Goal: Transaction & Acquisition: Purchase product/service

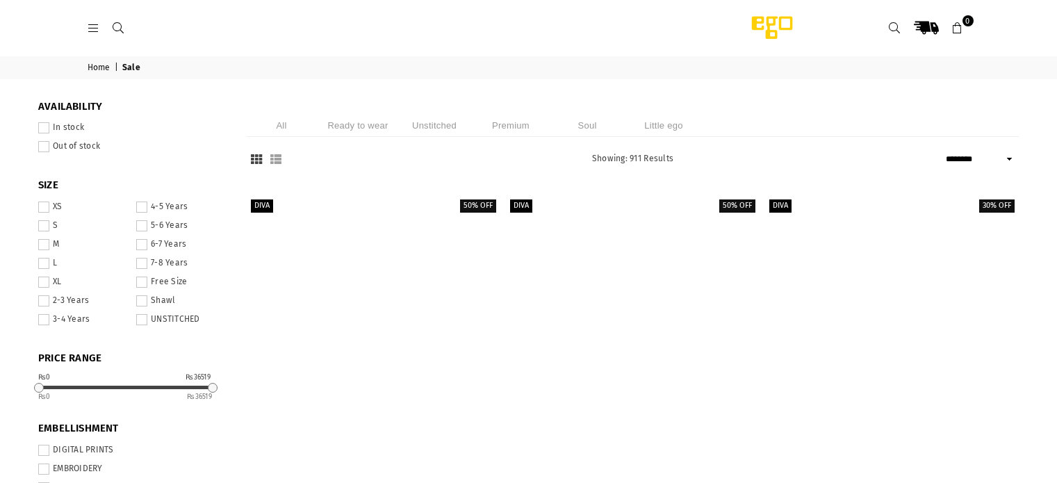
select select "******"
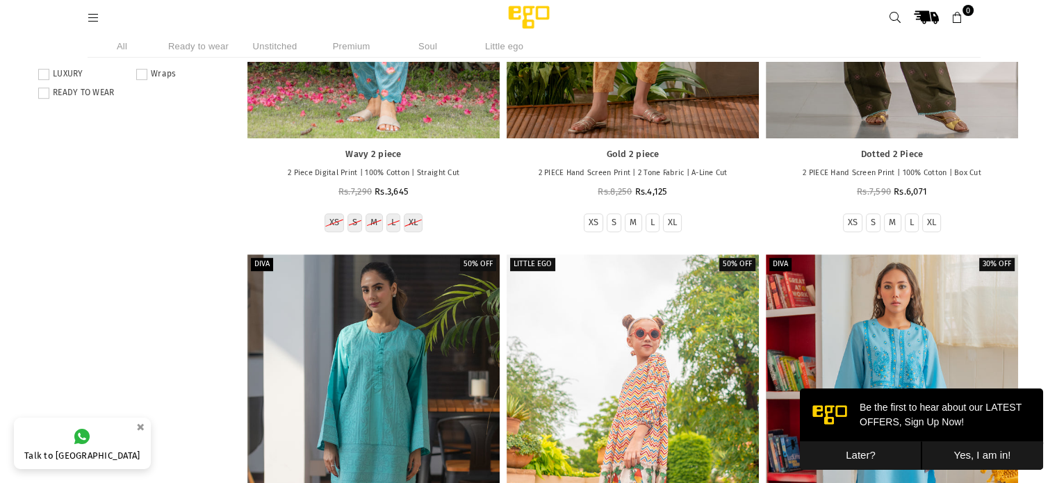
scroll to position [872, 0]
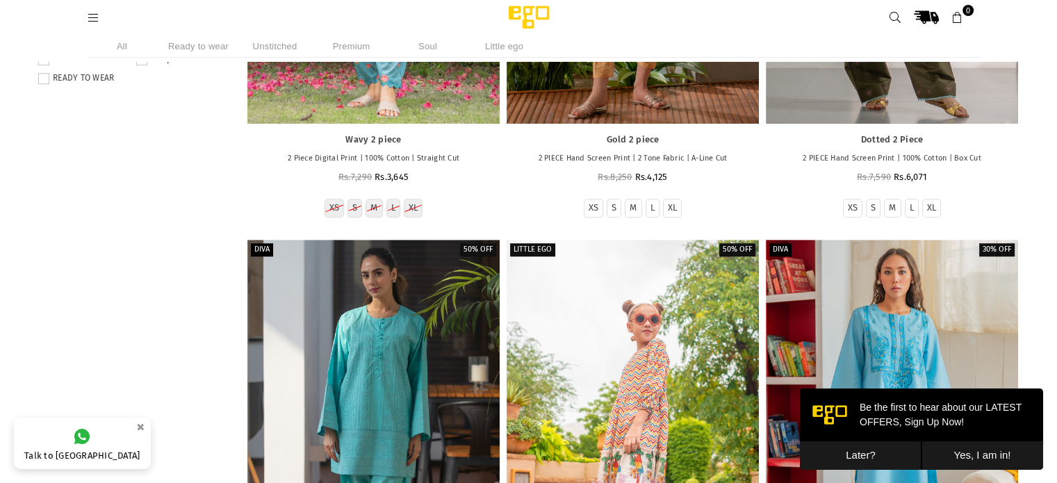
click at [859, 457] on button "Later?" at bounding box center [861, 455] width 122 height 28
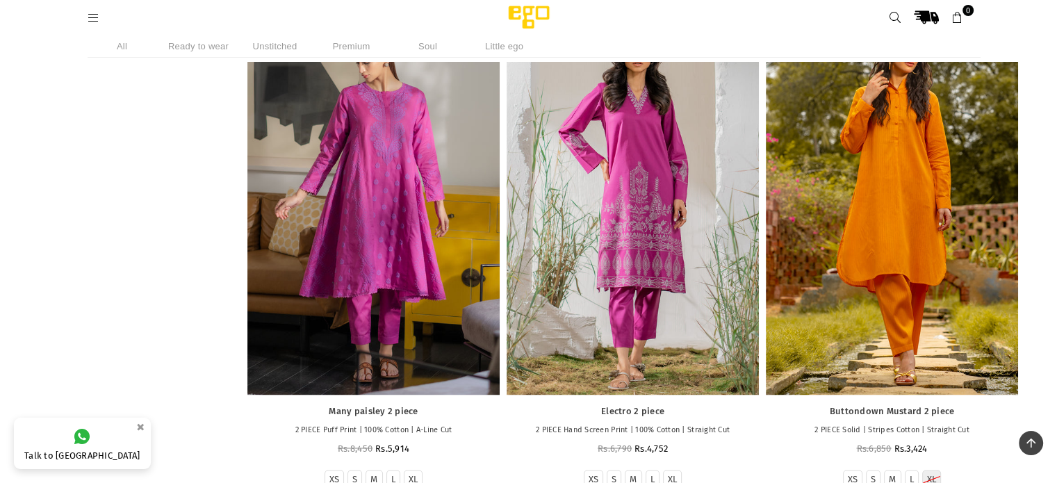
scroll to position [7544, 0]
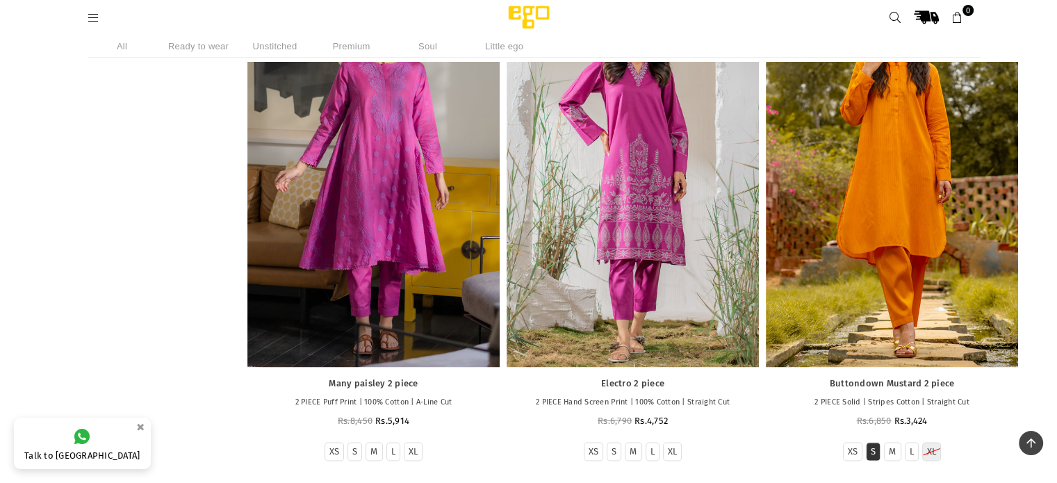
click at [872, 450] on label "S" at bounding box center [873, 452] width 5 height 12
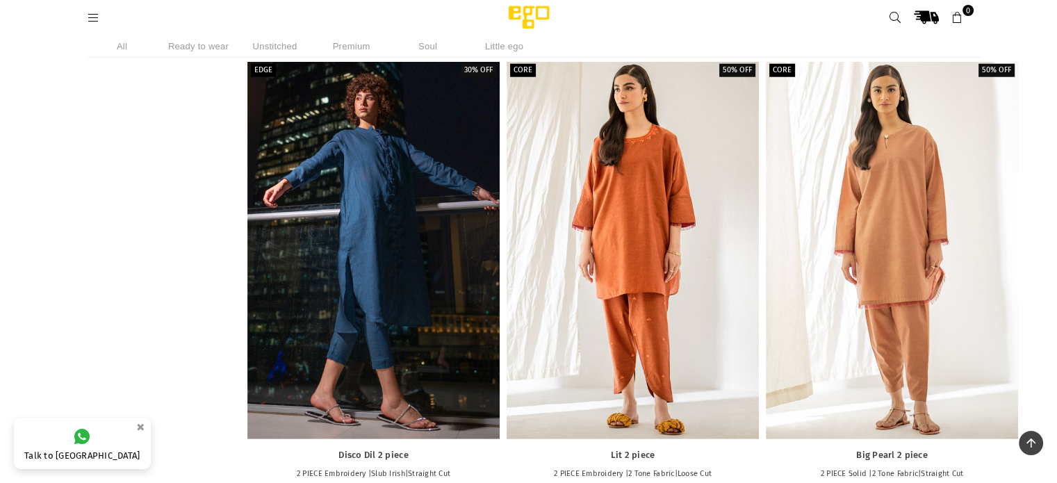
scroll to position [40615, 0]
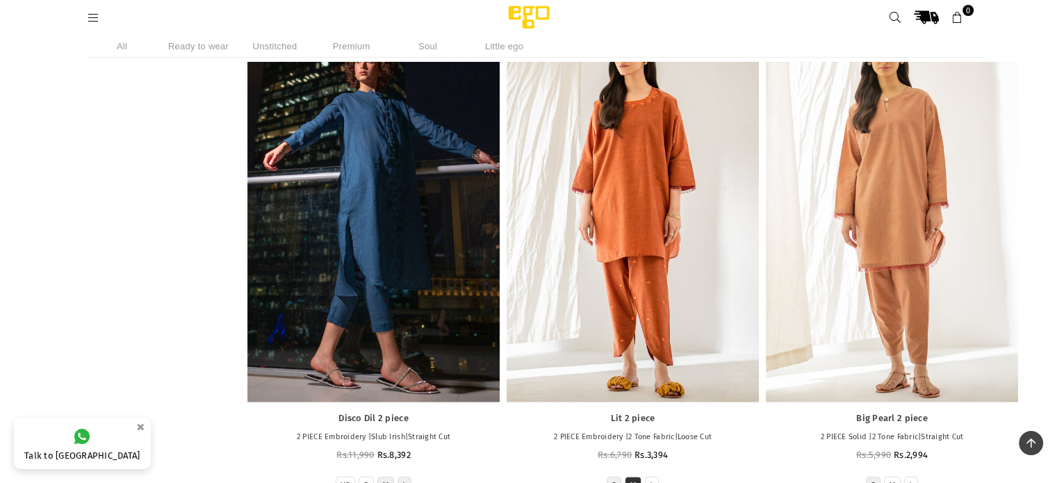
click at [634, 480] on label "M" at bounding box center [633, 486] width 7 height 12
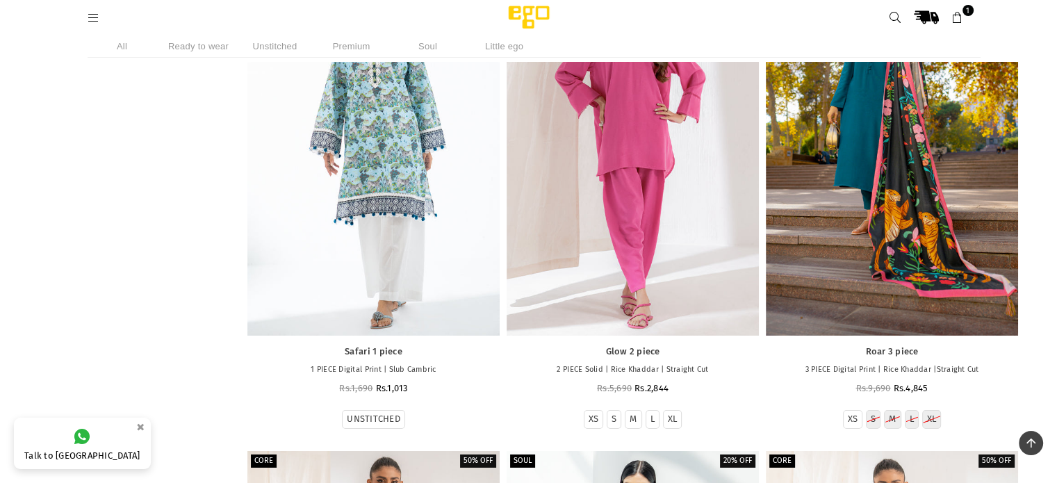
scroll to position [73367, 0]
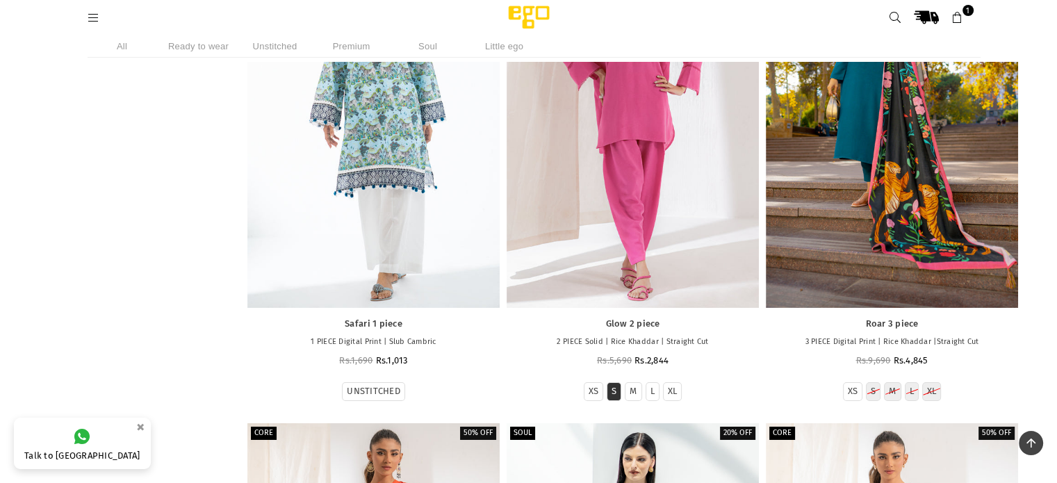
click at [614, 386] on li "S" at bounding box center [614, 391] width 15 height 19
click at [614, 386] on label "S" at bounding box center [614, 392] width 5 height 12
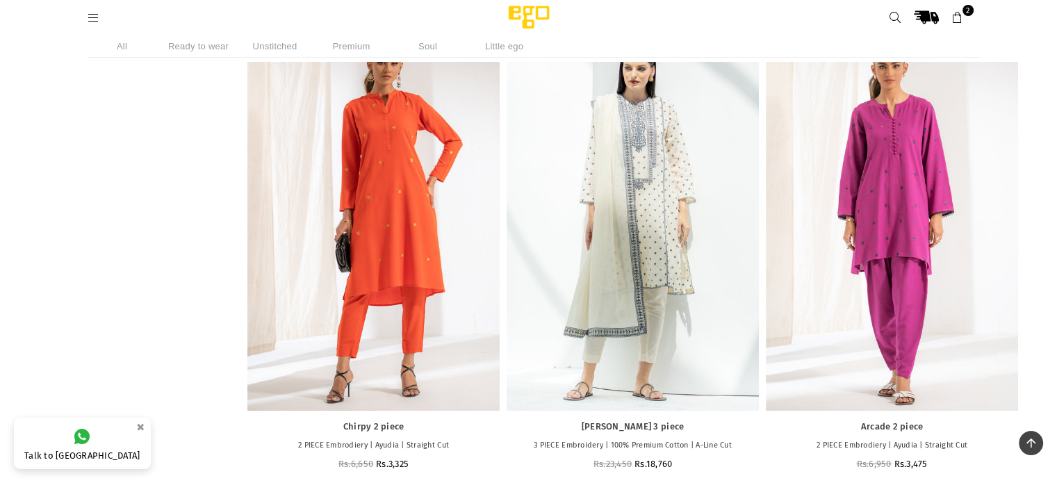
scroll to position [73785, 0]
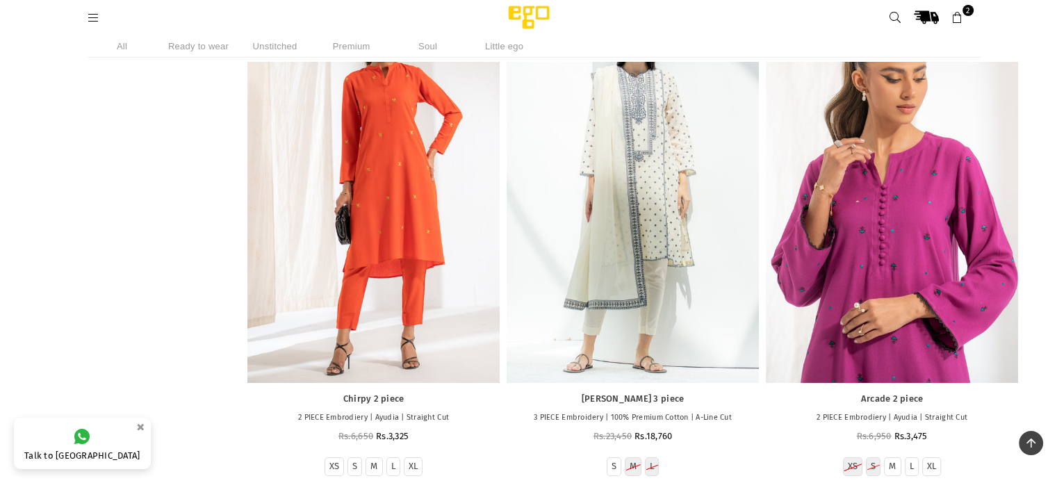
click at [887, 209] on div at bounding box center [892, 194] width 252 height 378
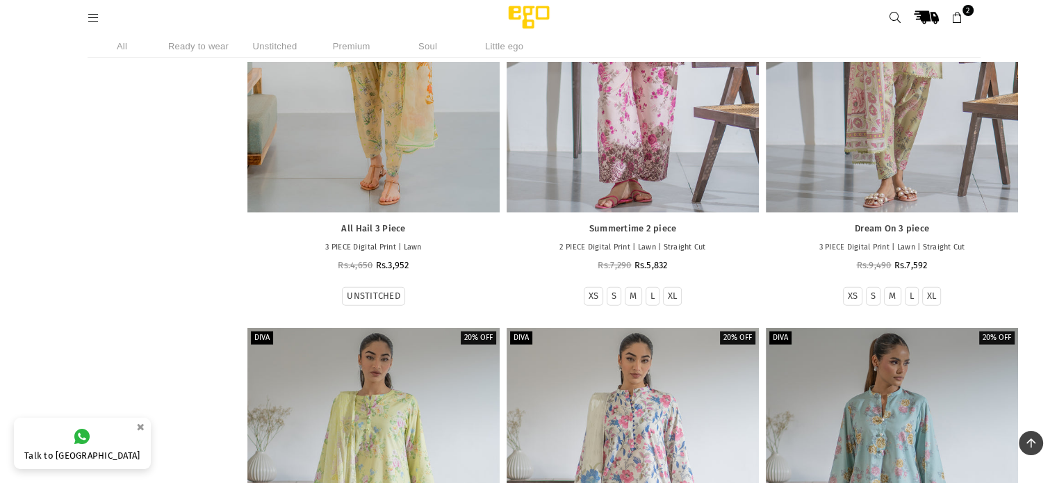
scroll to position [146191, 0]
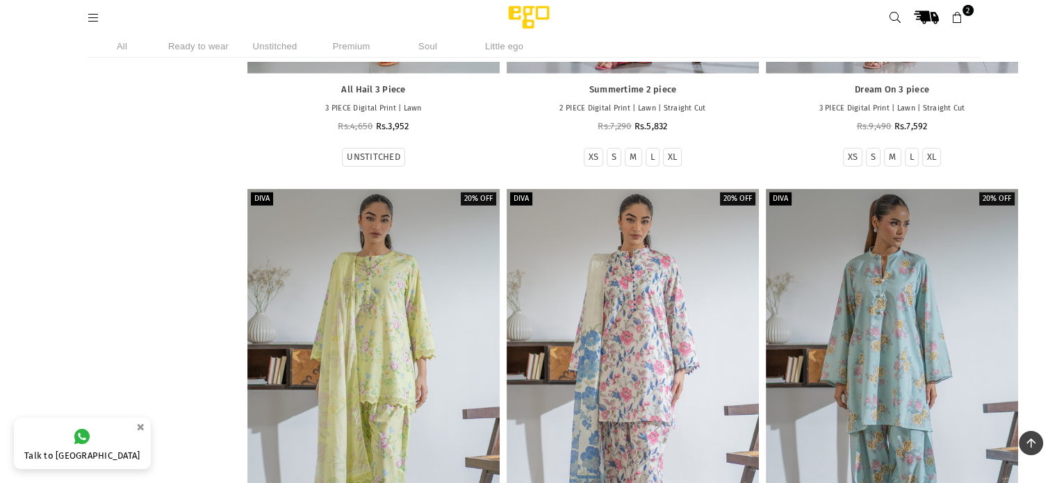
click at [958, 19] on icon at bounding box center [958, 18] width 13 height 13
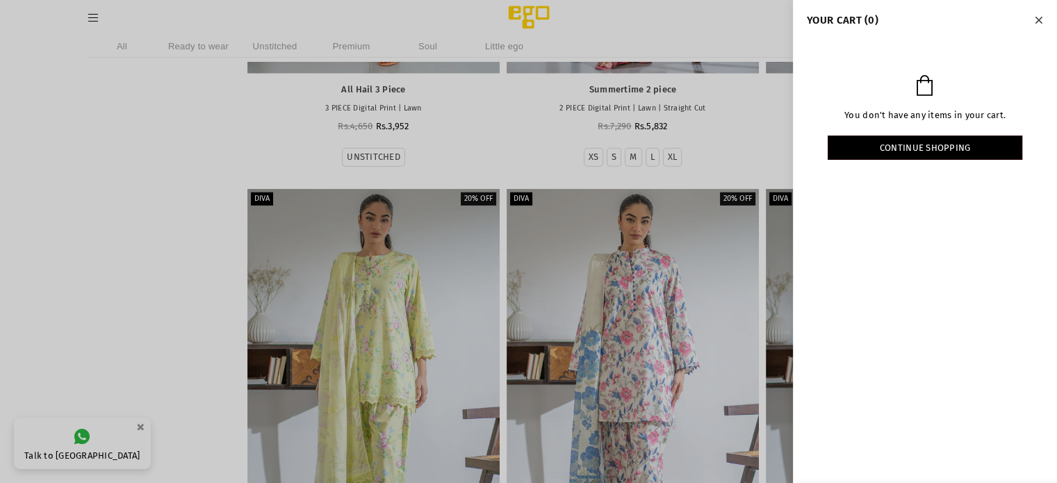
click at [1036, 18] on icon "Close" at bounding box center [1039, 20] width 8 height 10
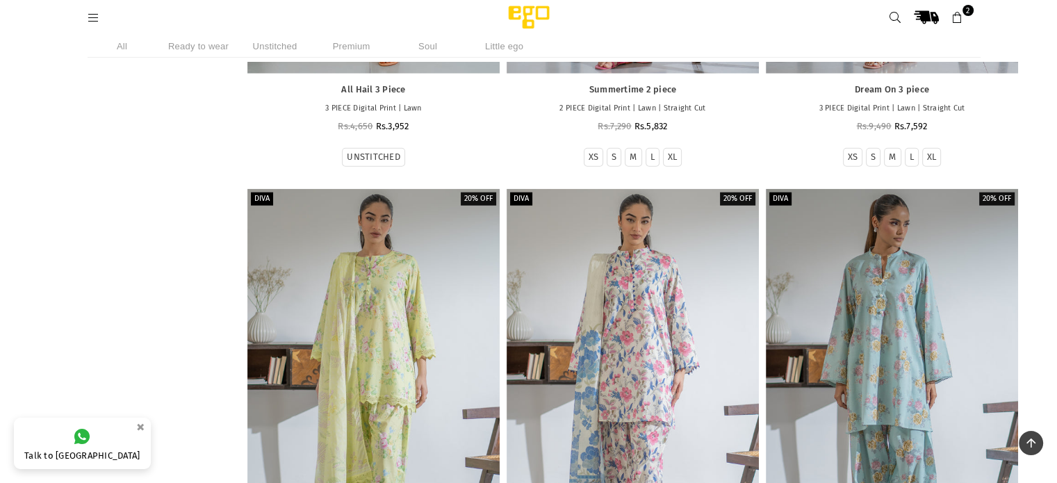
click at [952, 18] on icon at bounding box center [958, 18] width 13 height 13
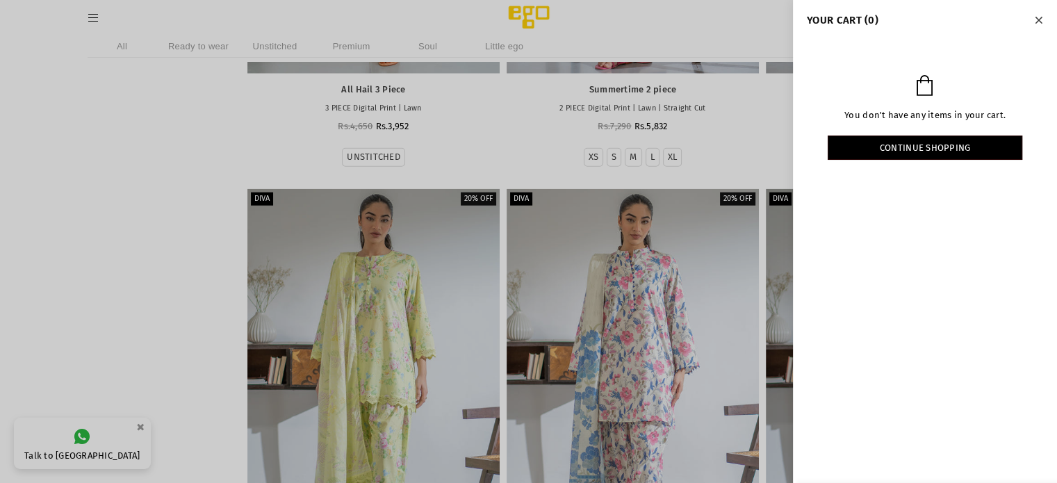
click at [1036, 20] on icon "Close" at bounding box center [1039, 20] width 8 height 10
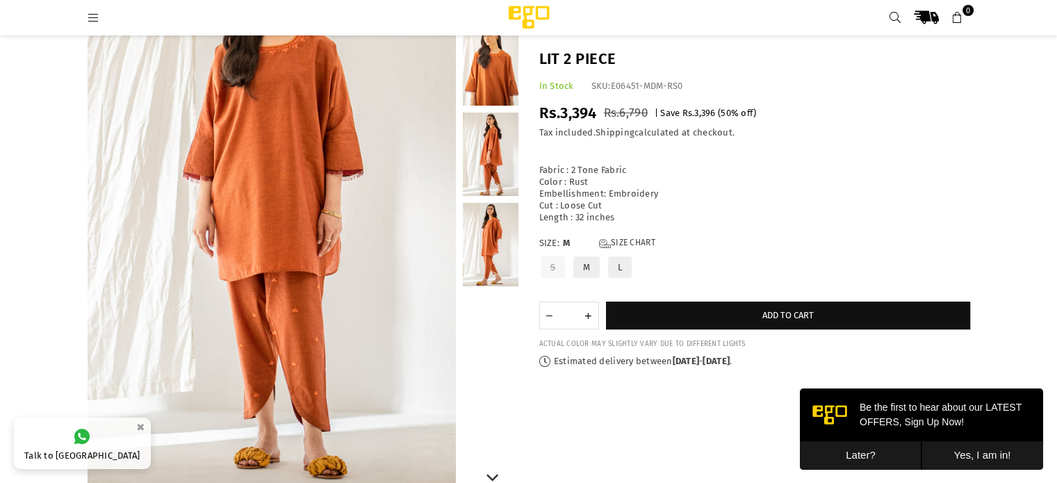
click at [494, 256] on link at bounding box center [491, 244] width 56 height 83
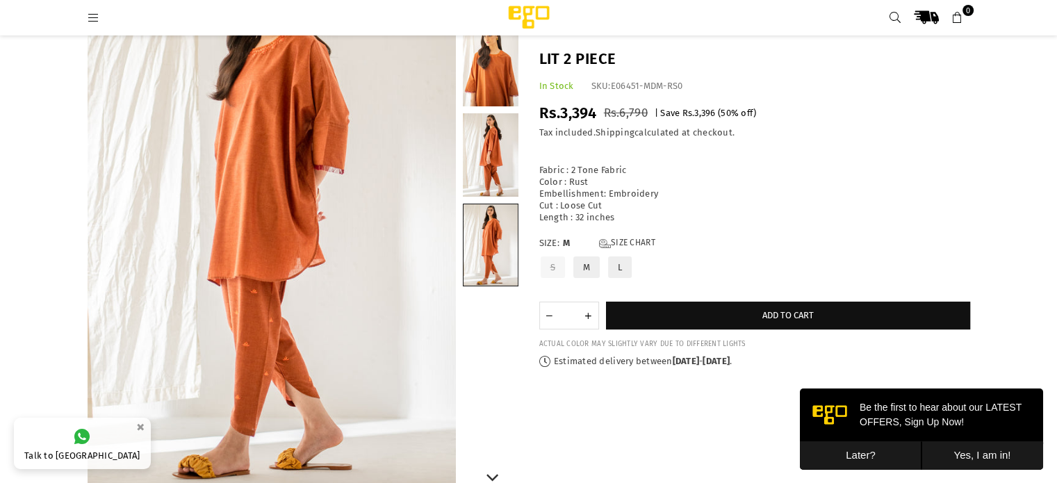
click at [491, 165] on link at bounding box center [491, 154] width 56 height 83
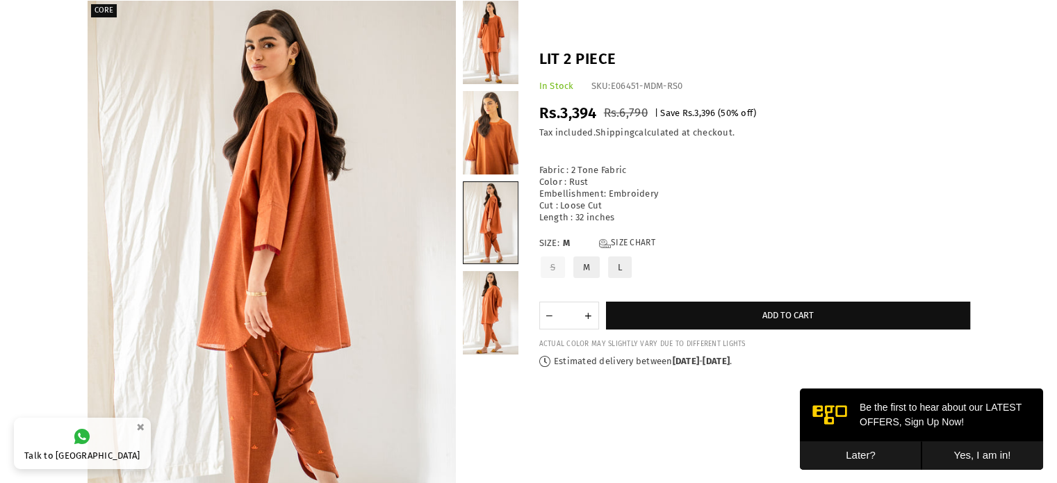
scroll to position [90, 0]
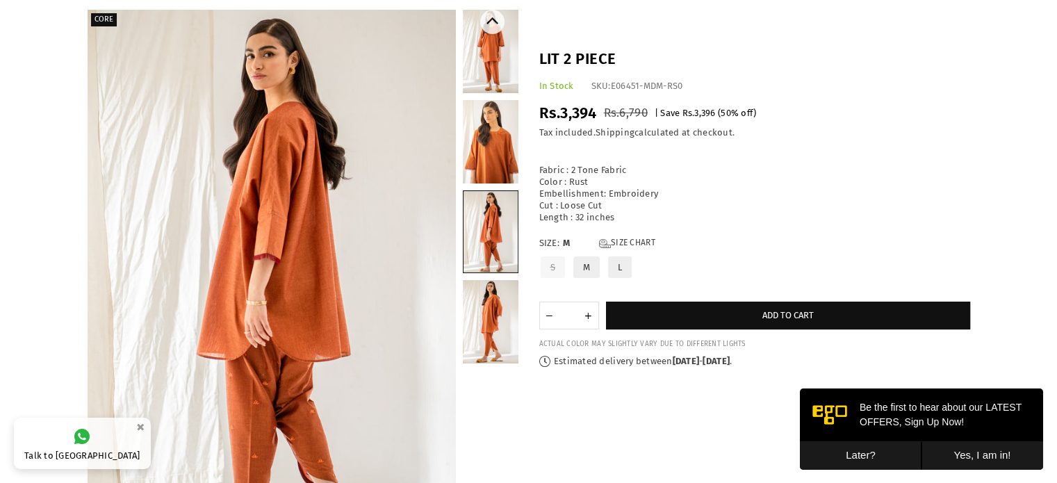
click at [491, 153] on link at bounding box center [491, 141] width 56 height 83
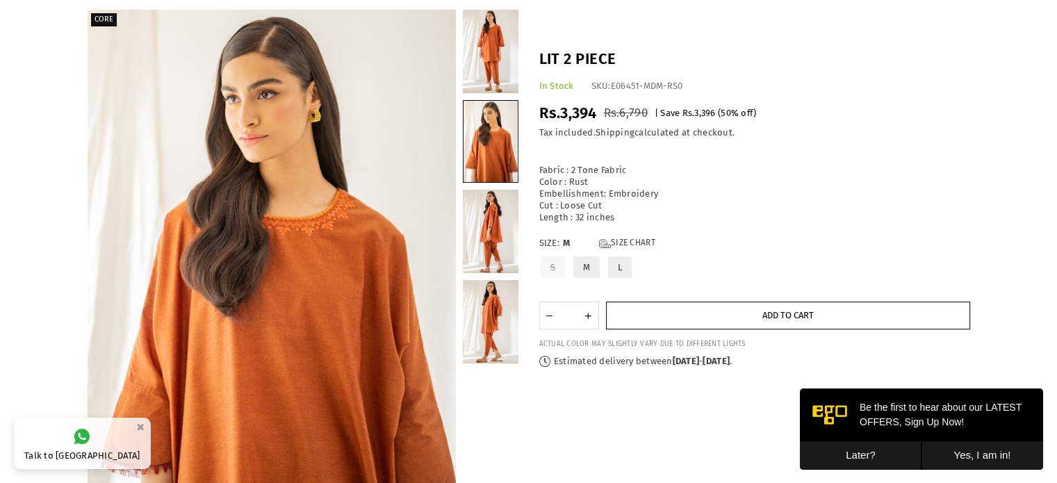
click at [762, 314] on span "Add to cart" at bounding box center [787, 315] width 51 height 10
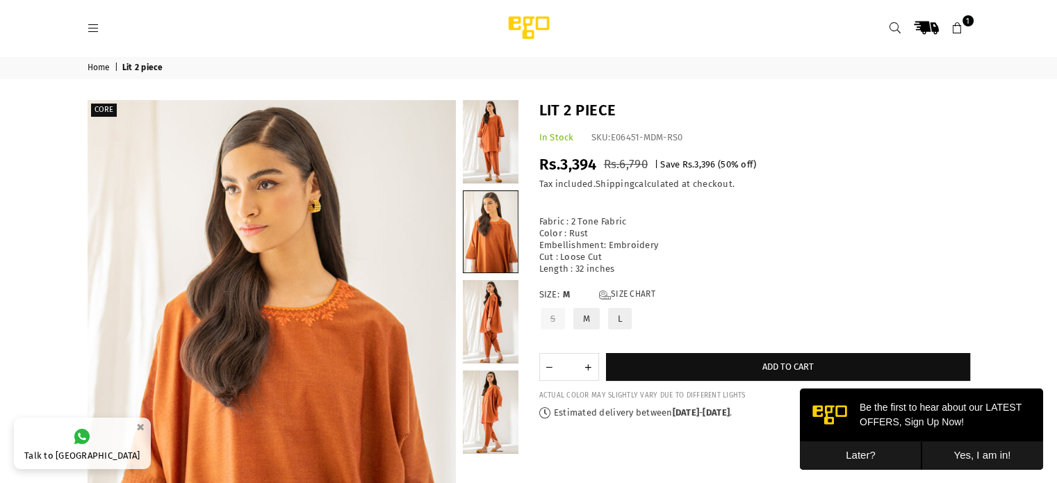
click at [847, 457] on button "Later?" at bounding box center [861, 455] width 122 height 28
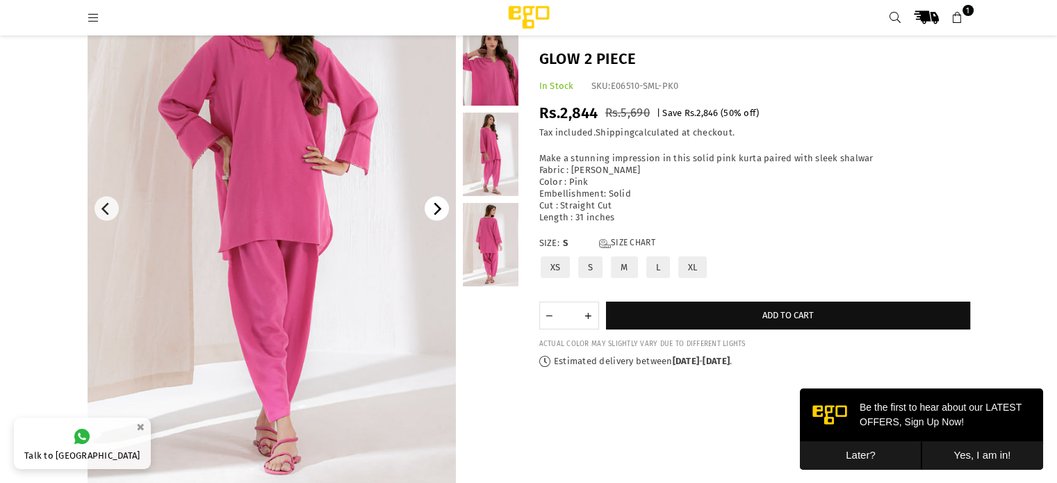
click at [438, 211] on icon "Next" at bounding box center [438, 209] width 8 height 13
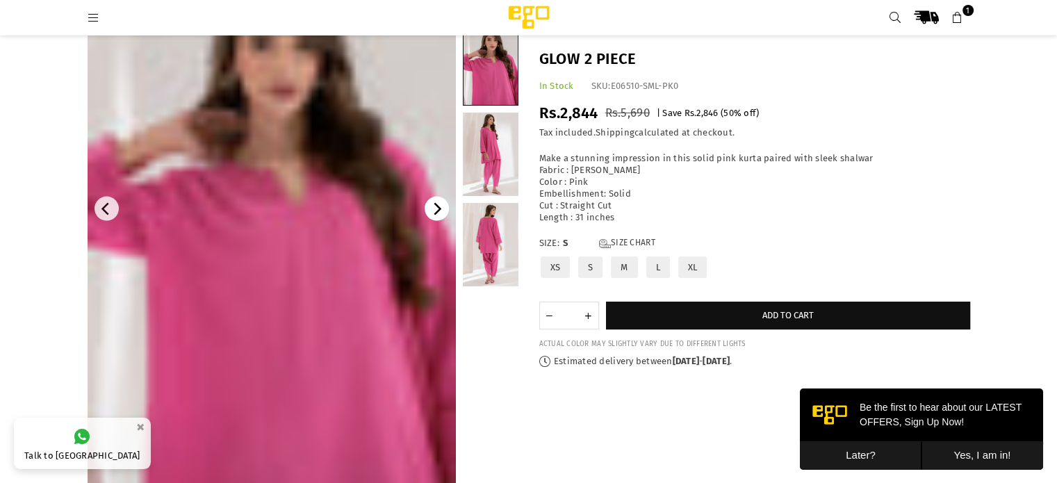
click at [438, 211] on icon "Next" at bounding box center [438, 209] width 8 height 13
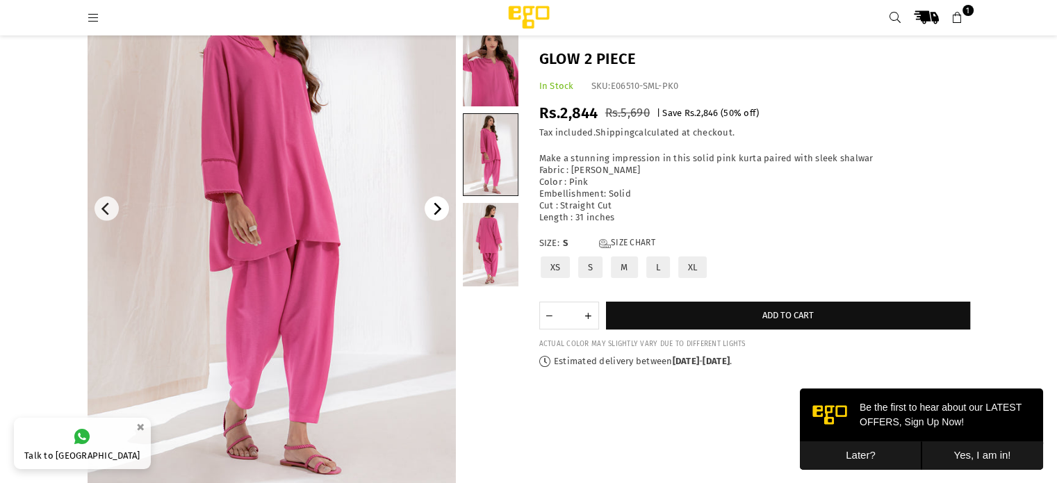
click at [438, 211] on icon "Next" at bounding box center [438, 209] width 8 height 13
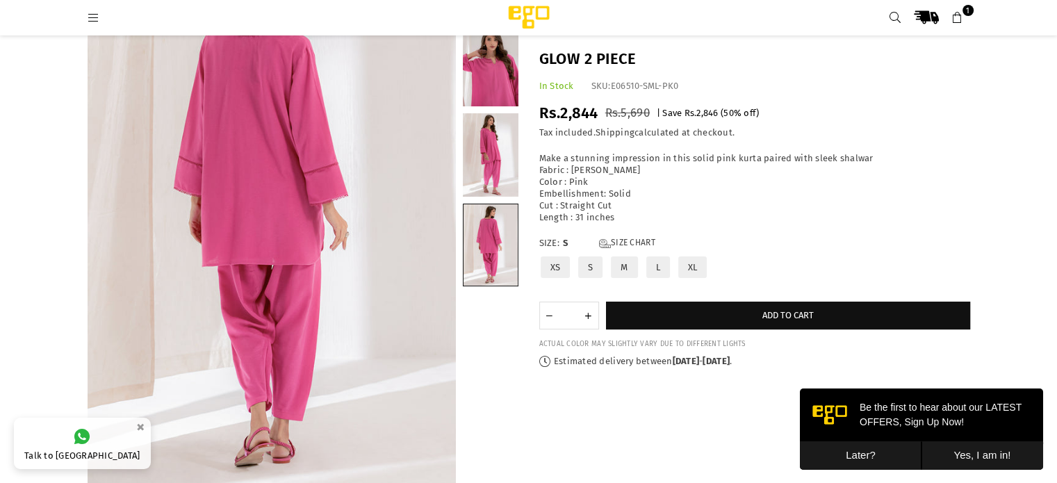
click at [858, 456] on button "Later?" at bounding box center [861, 455] width 122 height 28
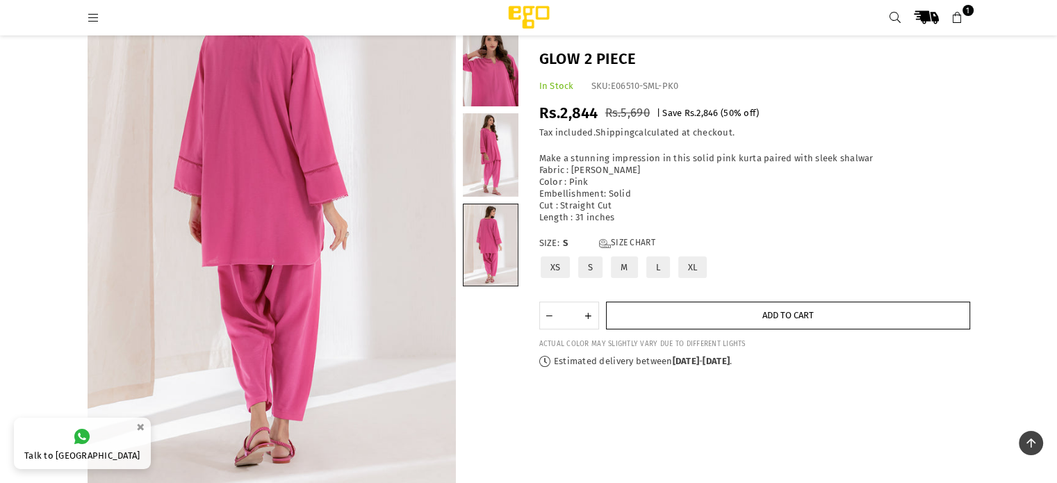
click at [791, 323] on button "Add to cart" at bounding box center [788, 316] width 364 height 28
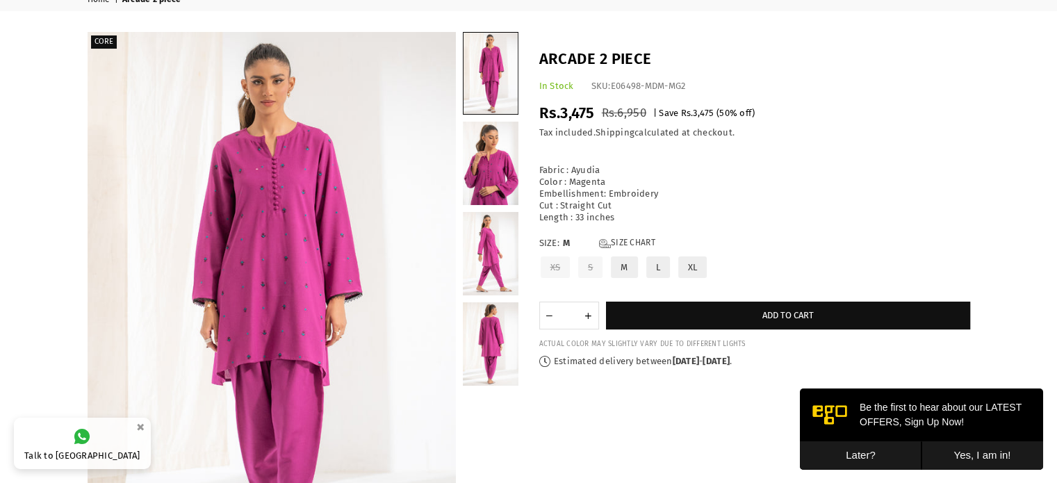
scroll to position [83, 0]
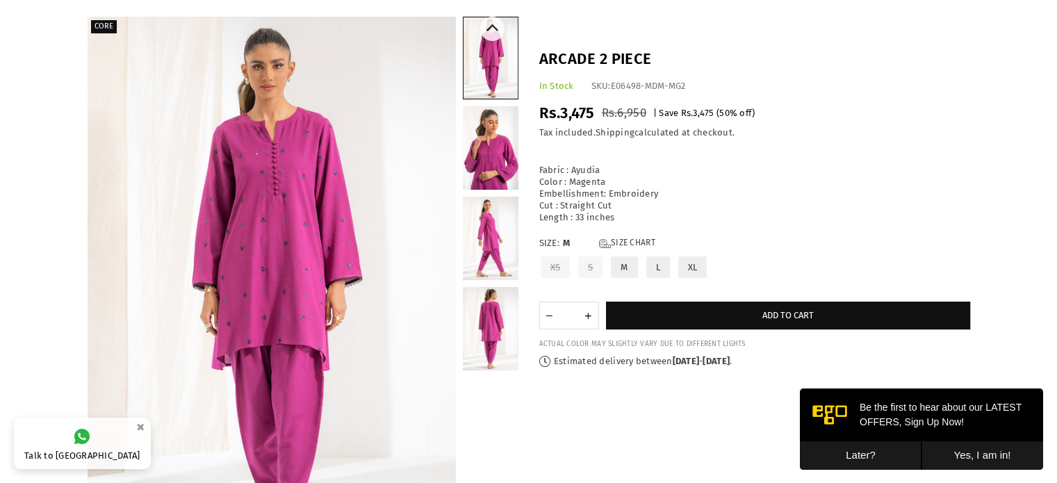
click at [468, 154] on link at bounding box center [491, 147] width 56 height 83
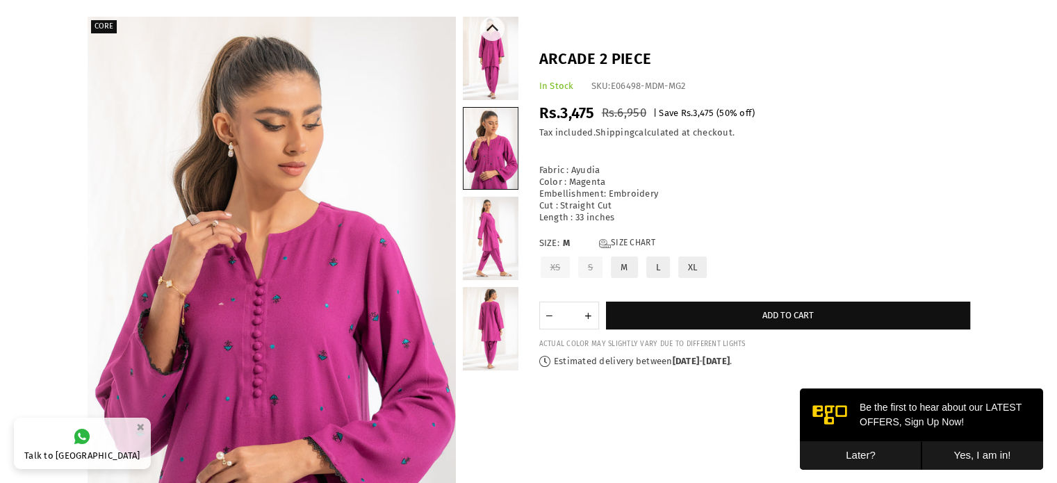
click at [513, 243] on link at bounding box center [491, 238] width 56 height 83
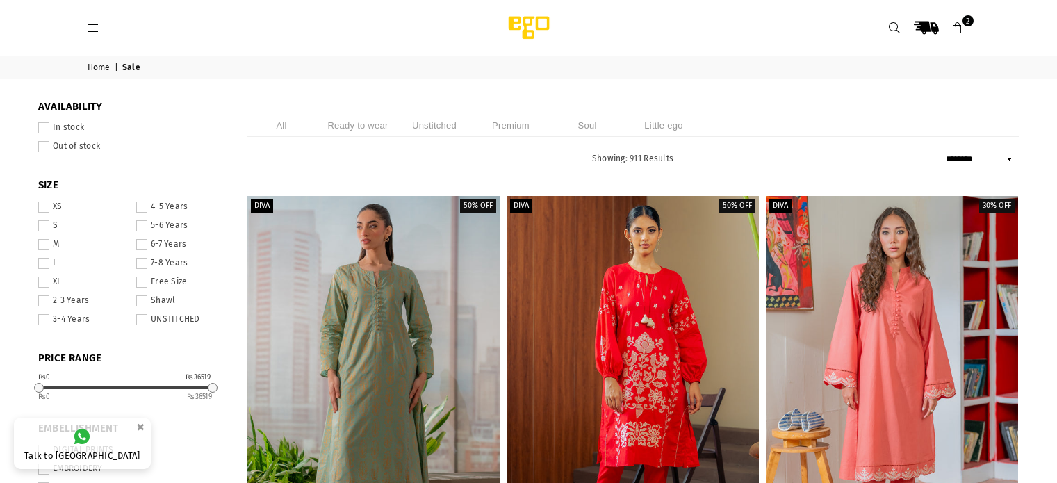
select select "******"
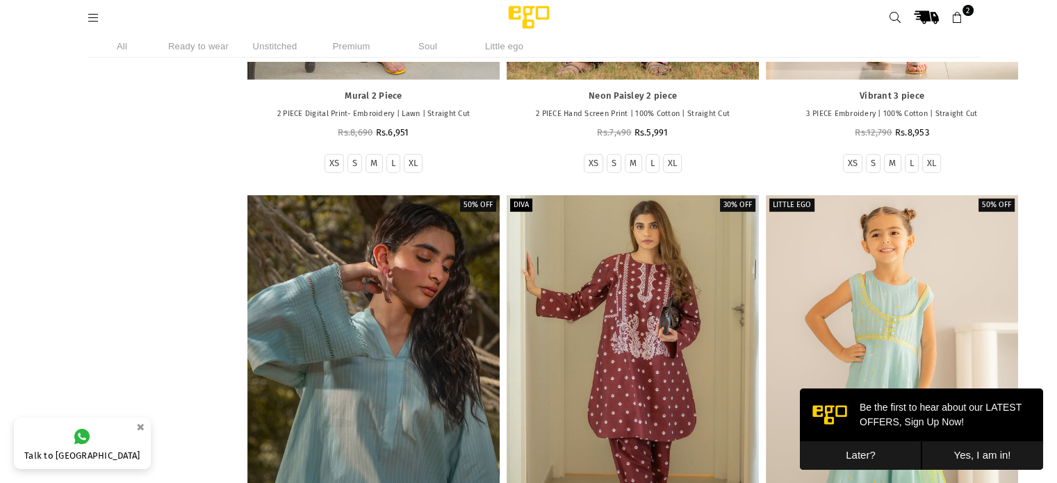
click at [363, 275] on div at bounding box center [373, 384] width 252 height 378
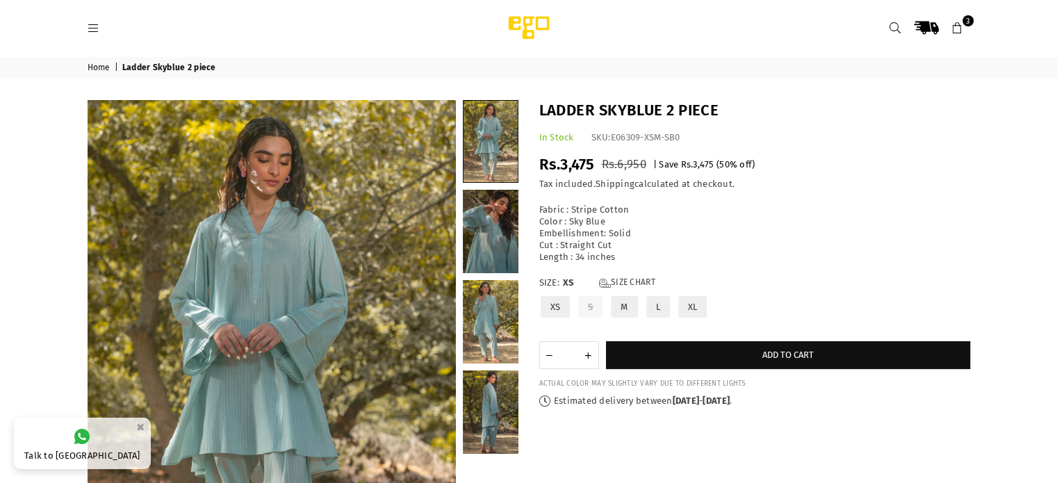
click at [959, 27] on icon at bounding box center [958, 28] width 13 height 13
click at [958, 27] on icon at bounding box center [958, 28] width 13 height 13
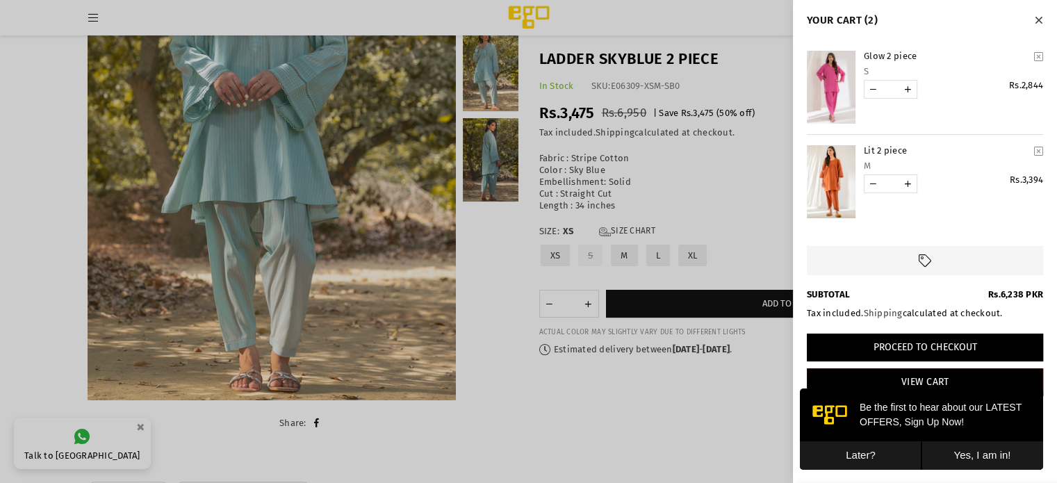
click at [944, 356] on button "Proceed to Checkout" at bounding box center [925, 348] width 236 height 28
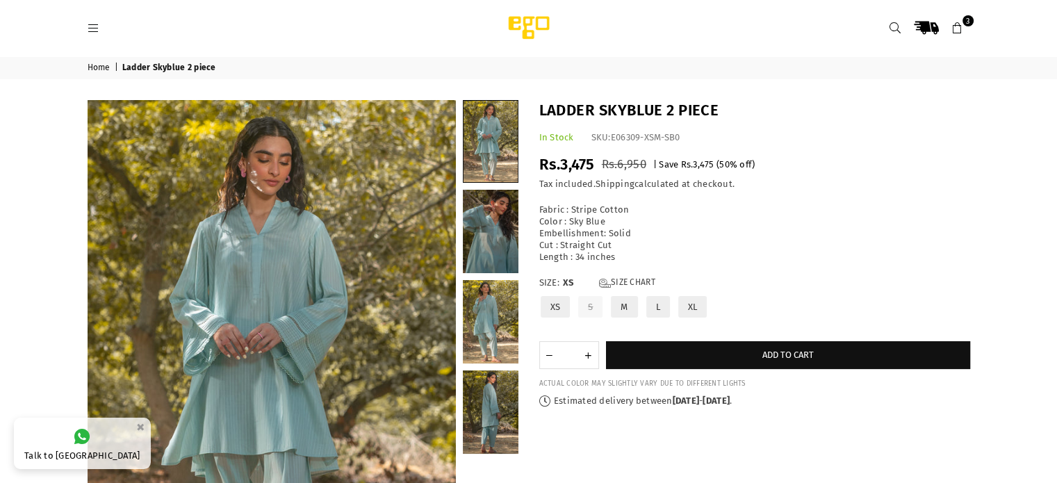
click at [954, 30] on icon at bounding box center [958, 28] width 13 height 13
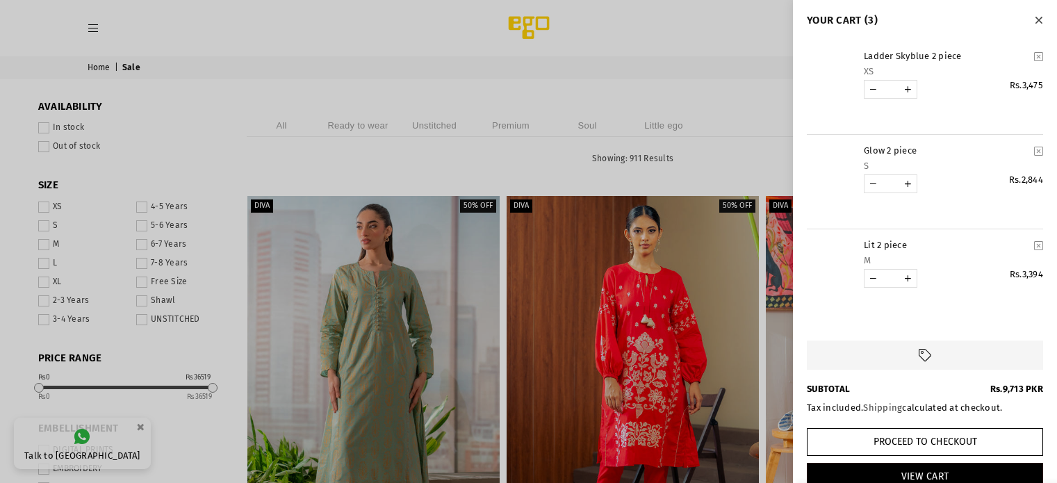
select select "******"
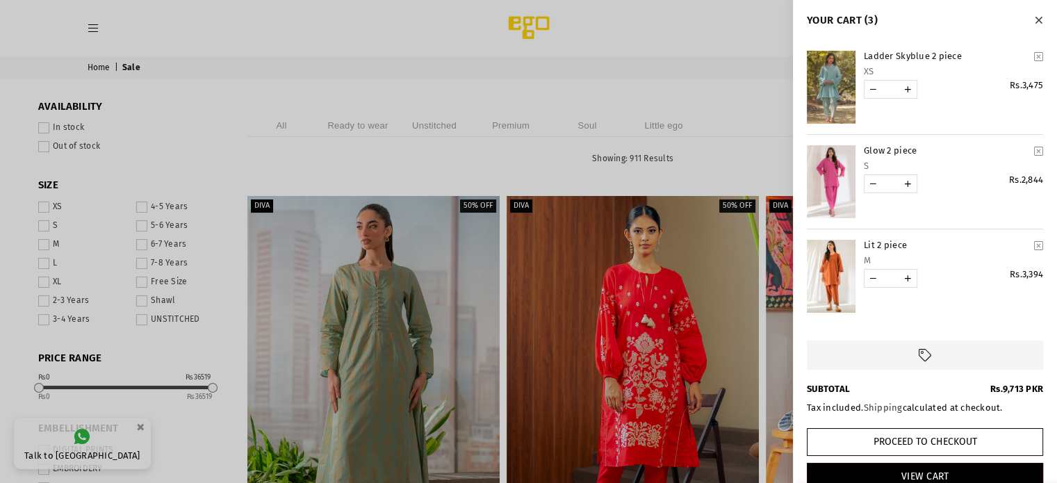
click at [1034, 54] on icon "YOUR CART" at bounding box center [1038, 56] width 9 height 10
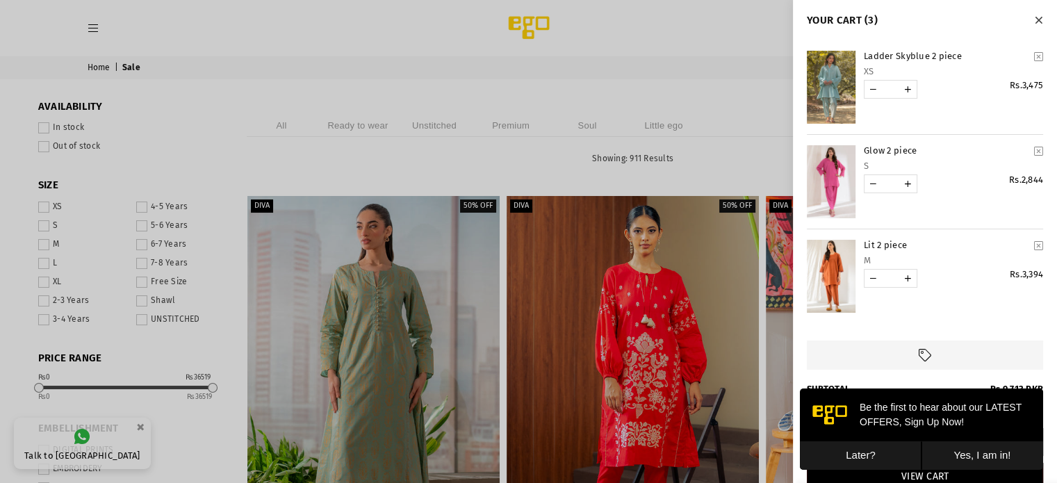
click at [848, 452] on button "Later?" at bounding box center [861, 455] width 122 height 28
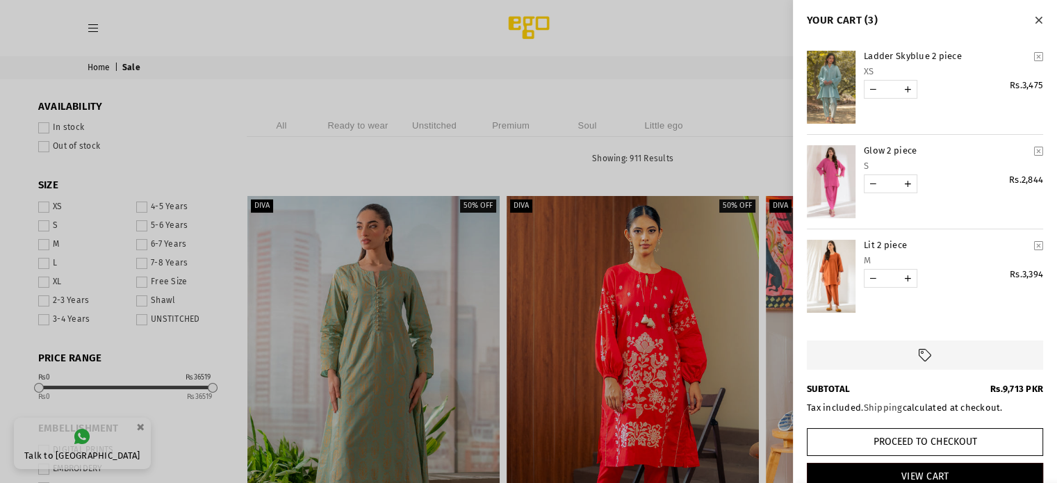
click at [869, 93] on link "YOUR CART" at bounding box center [873, 89] width 17 height 17
type input "*"
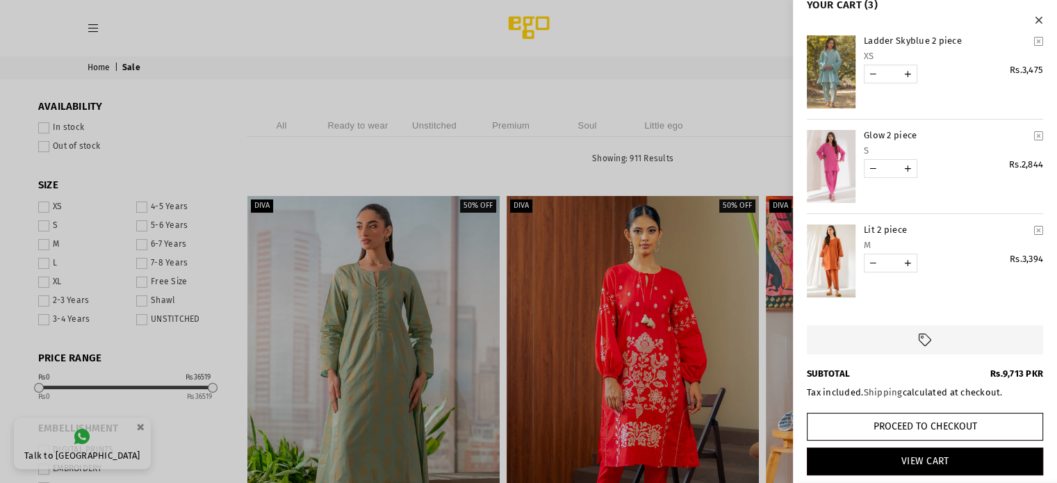
scroll to position [24, 0]
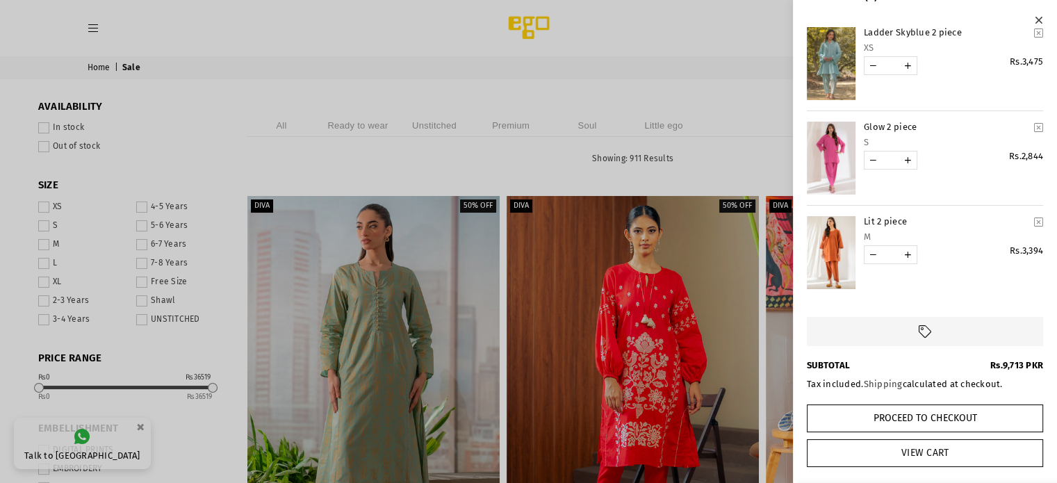
click at [935, 457] on link "View Cart" at bounding box center [925, 453] width 236 height 28
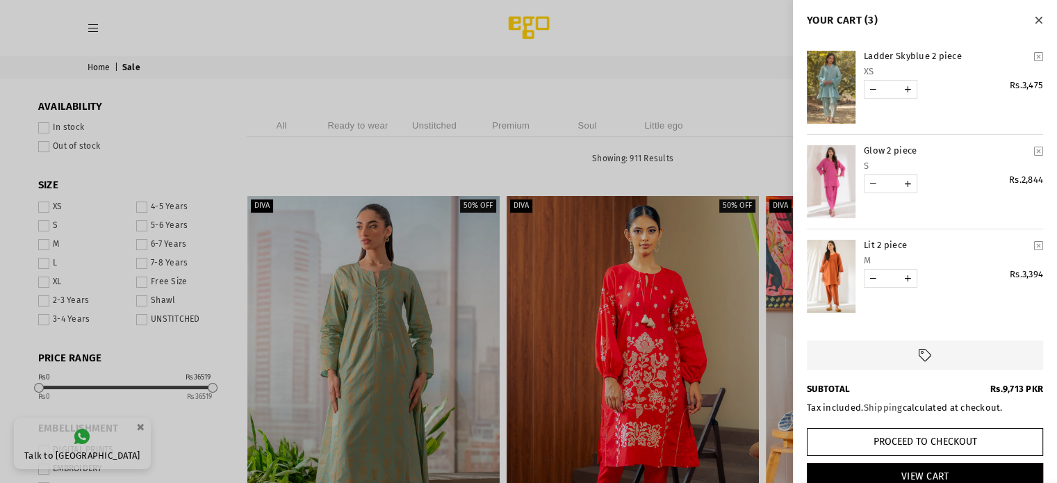
click at [1034, 58] on icon "YOUR CART" at bounding box center [1038, 56] width 9 height 10
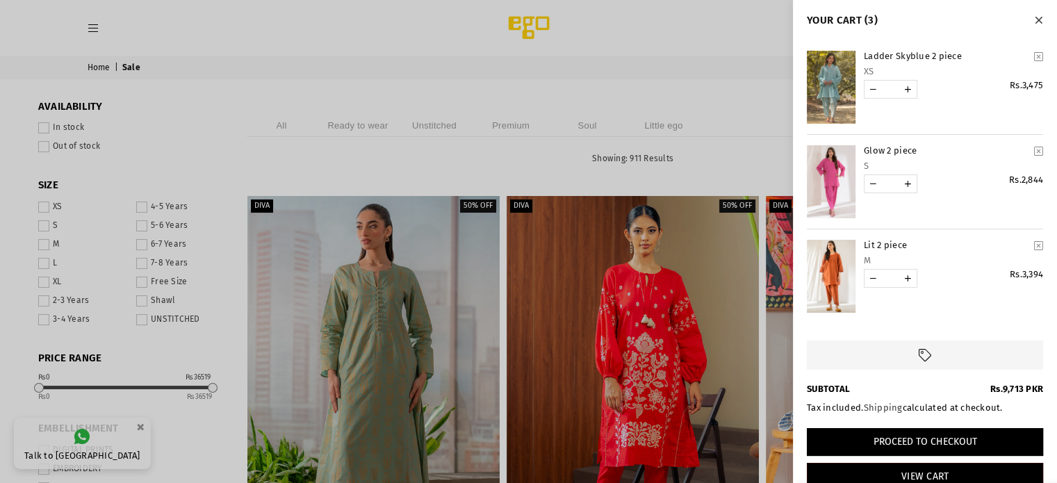
click at [970, 443] on button "Proceed to Checkout" at bounding box center [925, 442] width 236 height 28
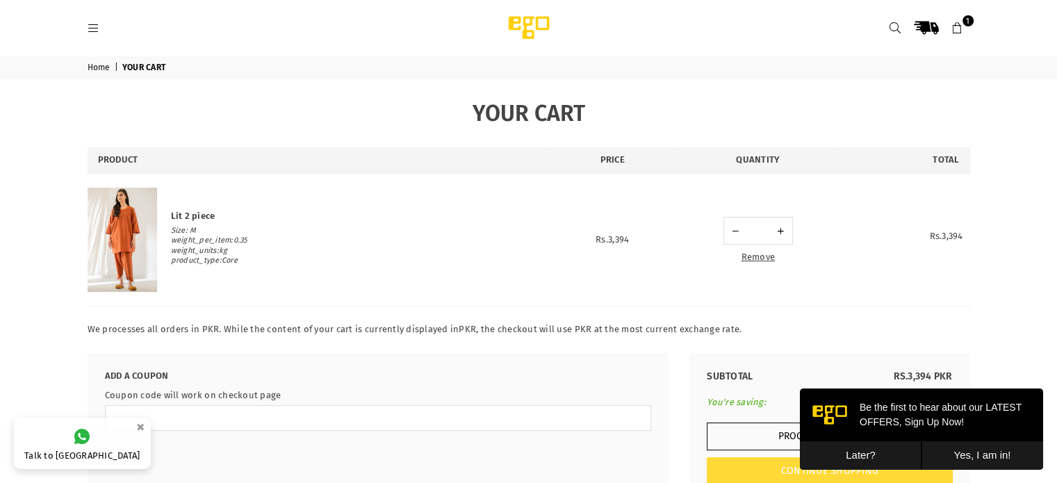
click at [858, 460] on button "Later?" at bounding box center [861, 455] width 122 height 28
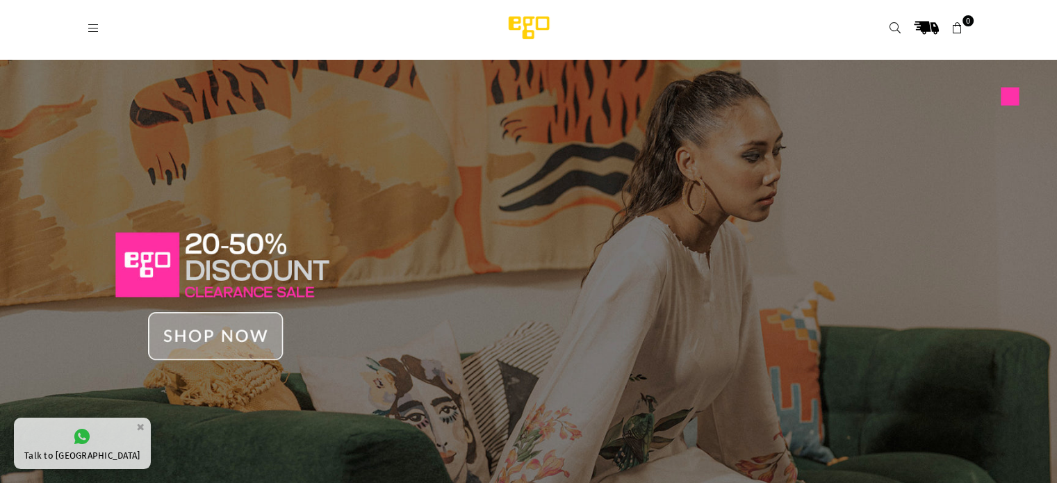
click at [956, 28] on icon at bounding box center [958, 28] width 13 height 13
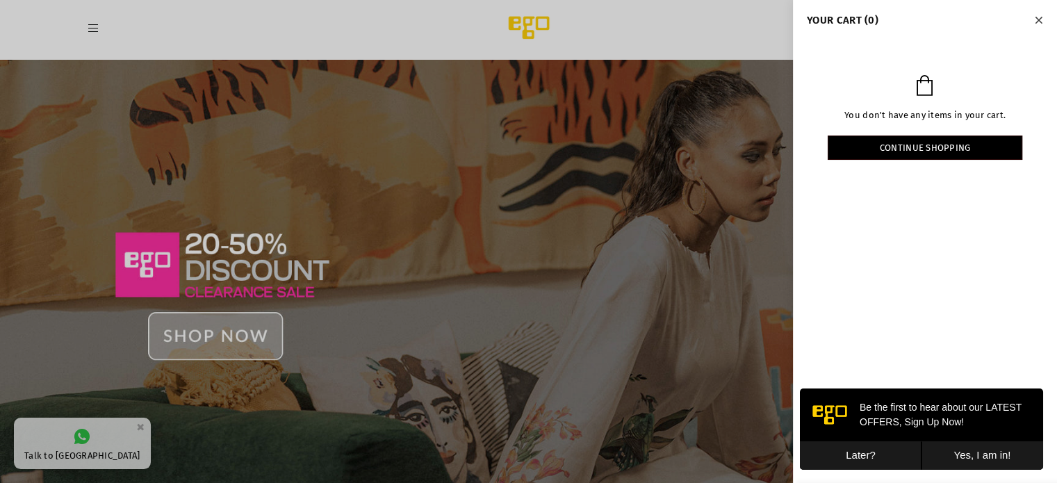
click at [1039, 16] on icon "Close" at bounding box center [1039, 20] width 8 height 10
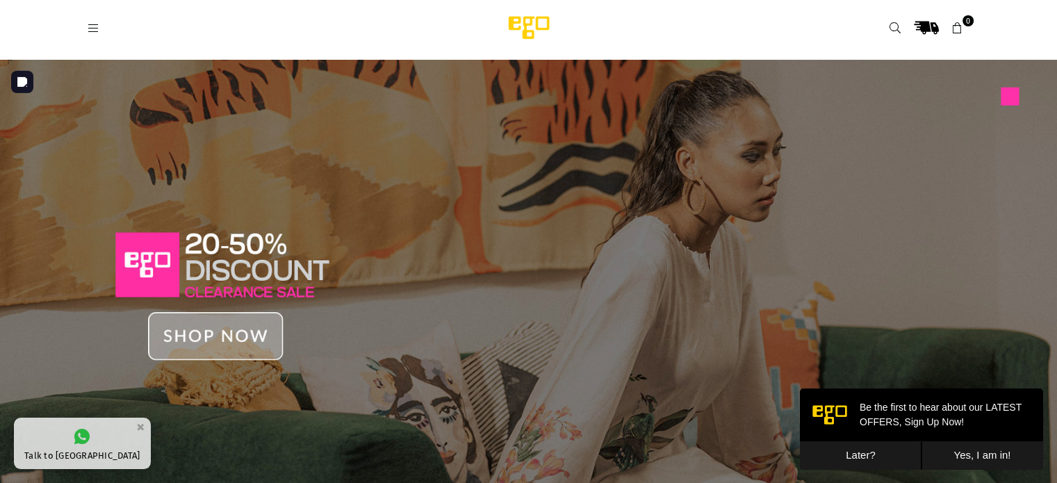
click at [234, 336] on img at bounding box center [528, 286] width 1057 height 452
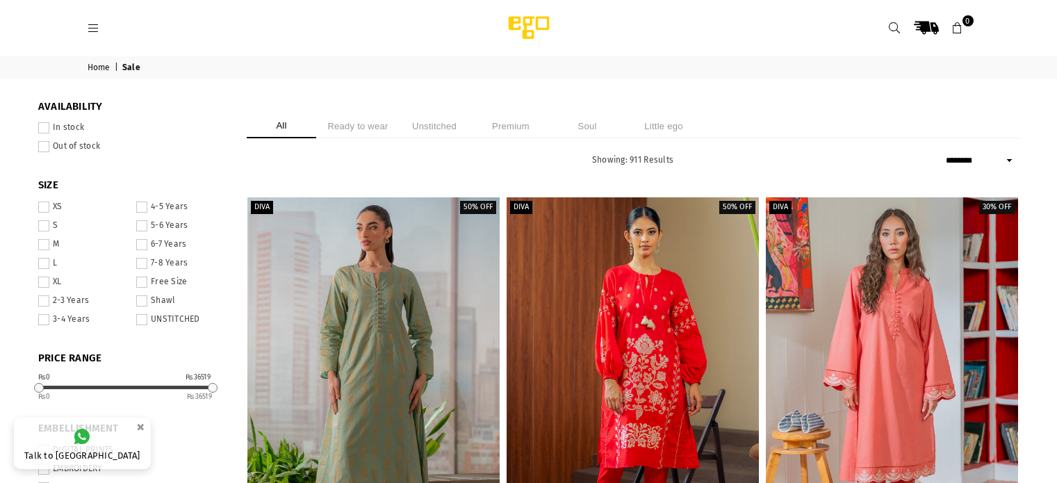
select select "******"
click at [574, 70] on nav "Home | Sale" at bounding box center [529, 67] width 904 height 23
click at [894, 28] on icon at bounding box center [895, 28] width 13 height 13
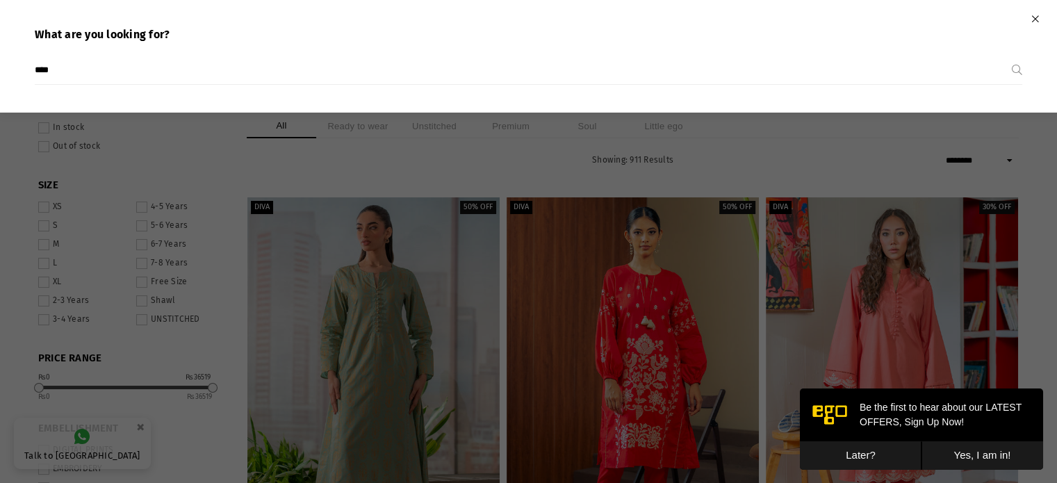
type input "****"
click at [1012, 56] on button "Submit" at bounding box center [1017, 70] width 10 height 28
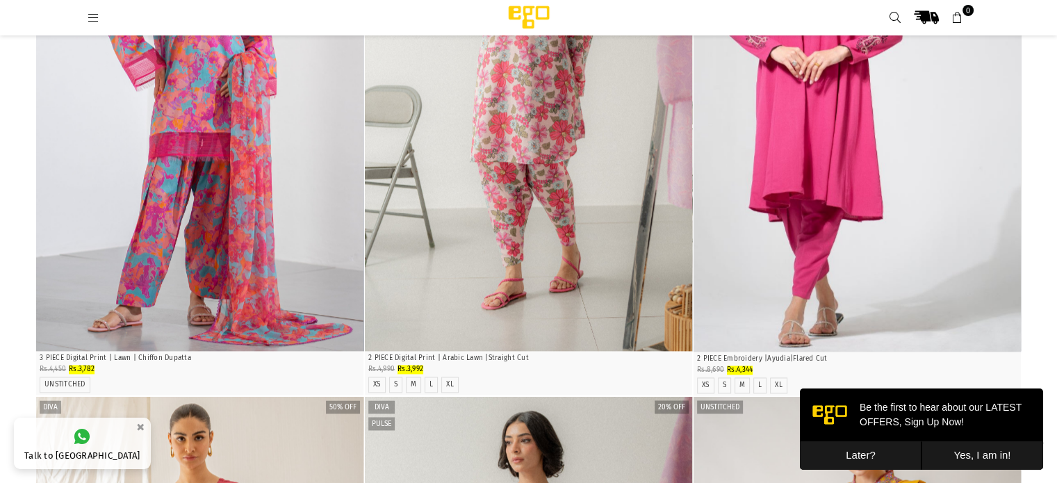
scroll to position [1904, 0]
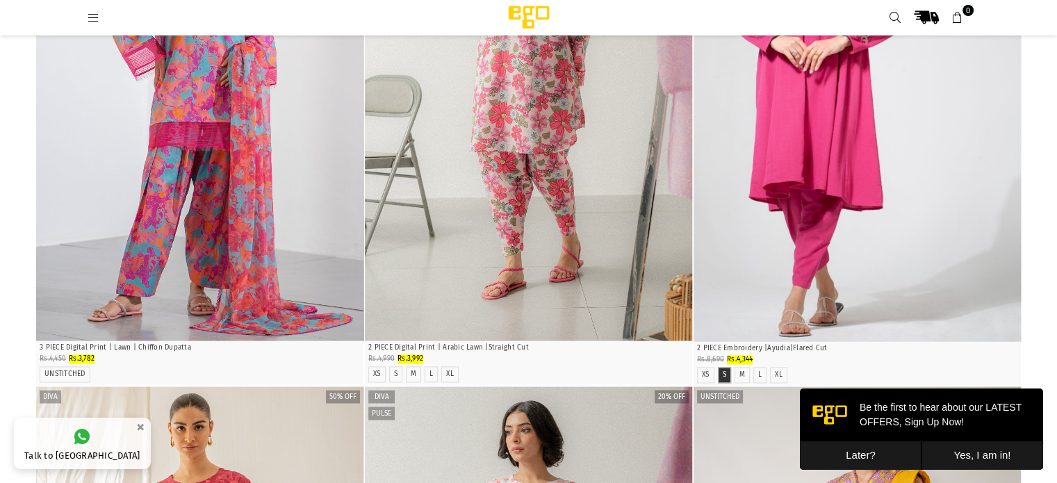
click at [726, 370] on label "S" at bounding box center [724, 374] width 3 height 9
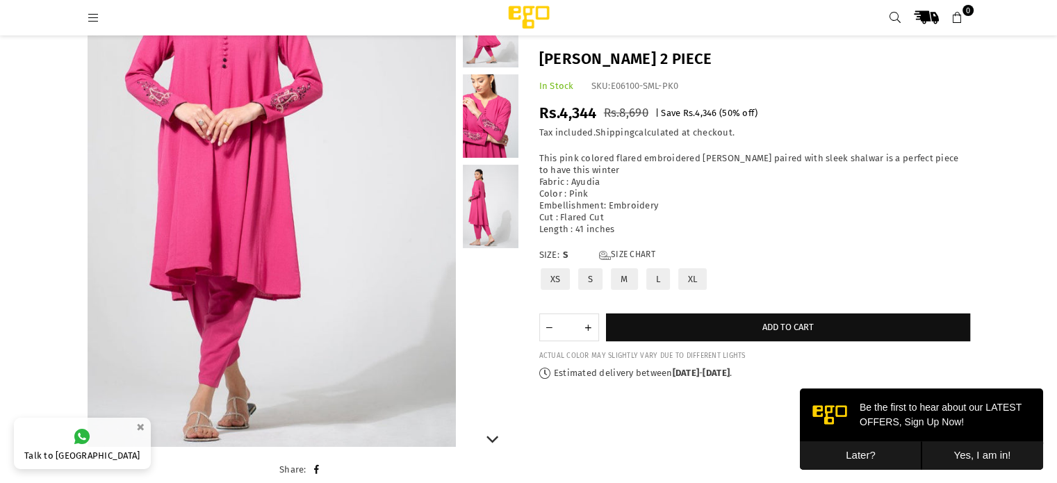
click at [505, 214] on link at bounding box center [491, 206] width 56 height 83
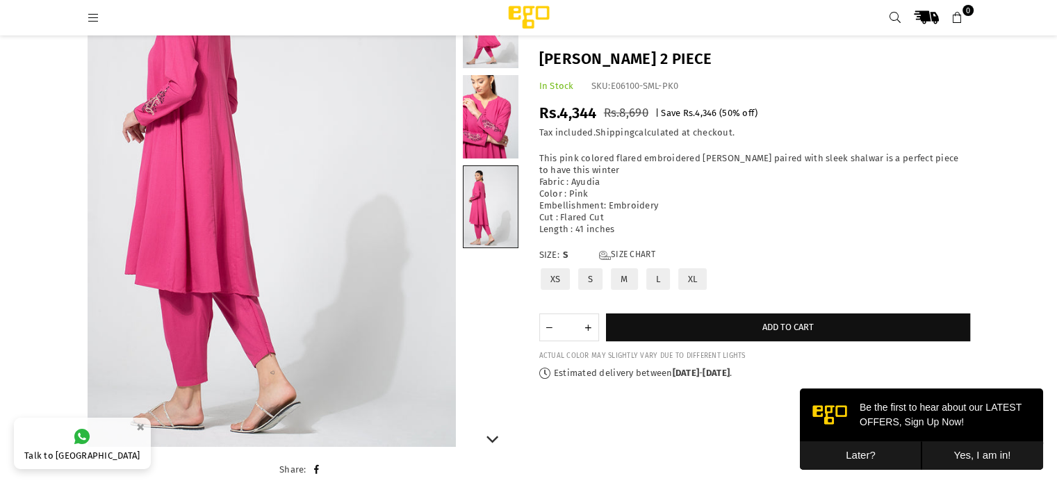
click at [493, 127] on link at bounding box center [491, 116] width 56 height 83
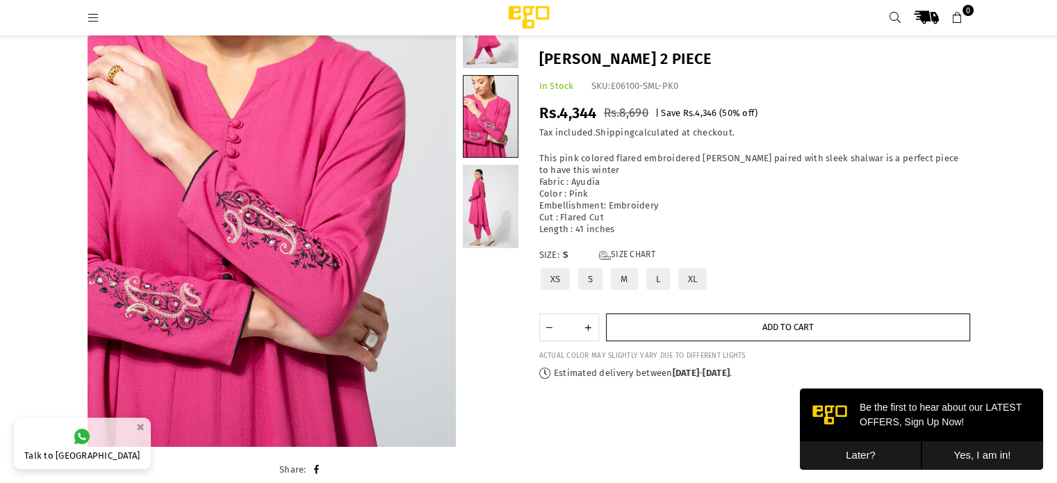
click at [731, 335] on button "Add to cart" at bounding box center [788, 327] width 364 height 28
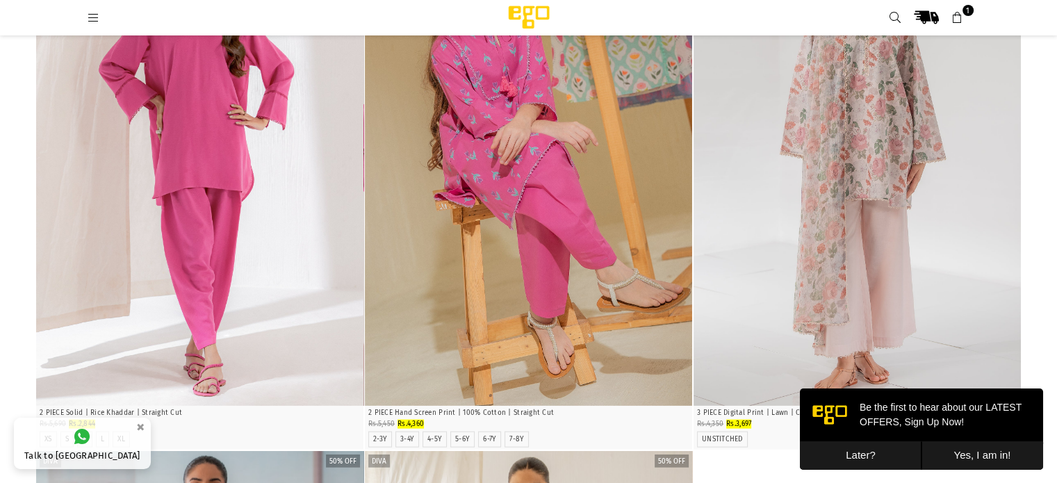
scroll to position [2918, 0]
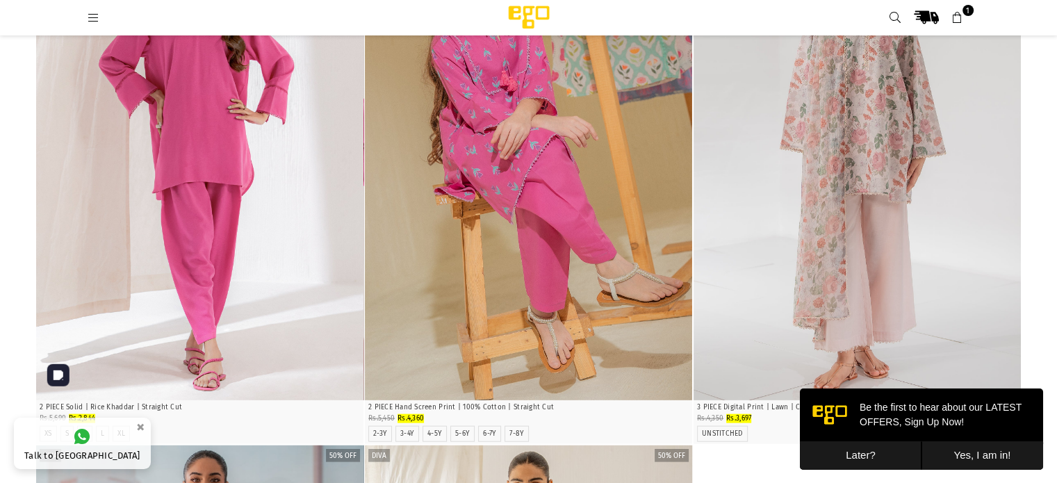
click at [159, 300] on img "1 / 4" at bounding box center [199, 154] width 327 height 491
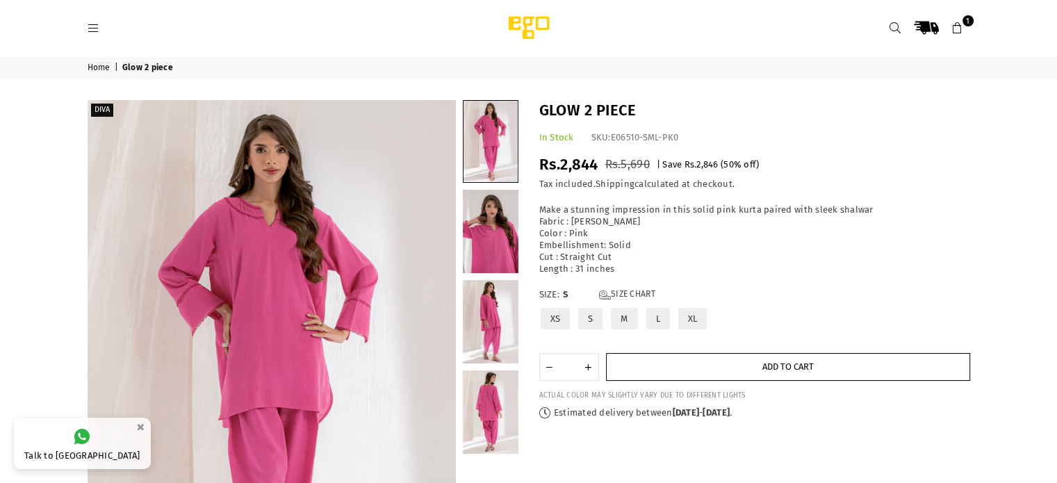
click at [692, 364] on button "Add to cart" at bounding box center [788, 367] width 364 height 28
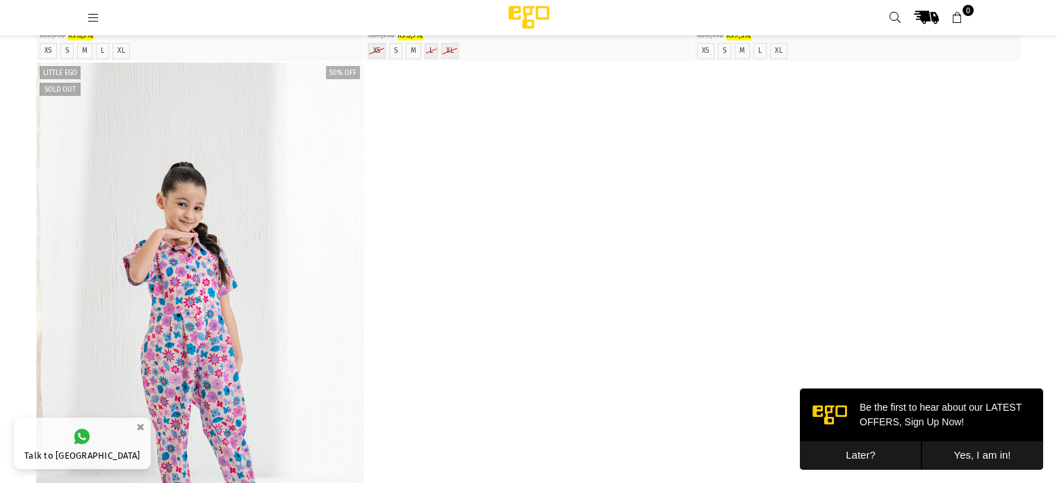
scroll to position [5255, 0]
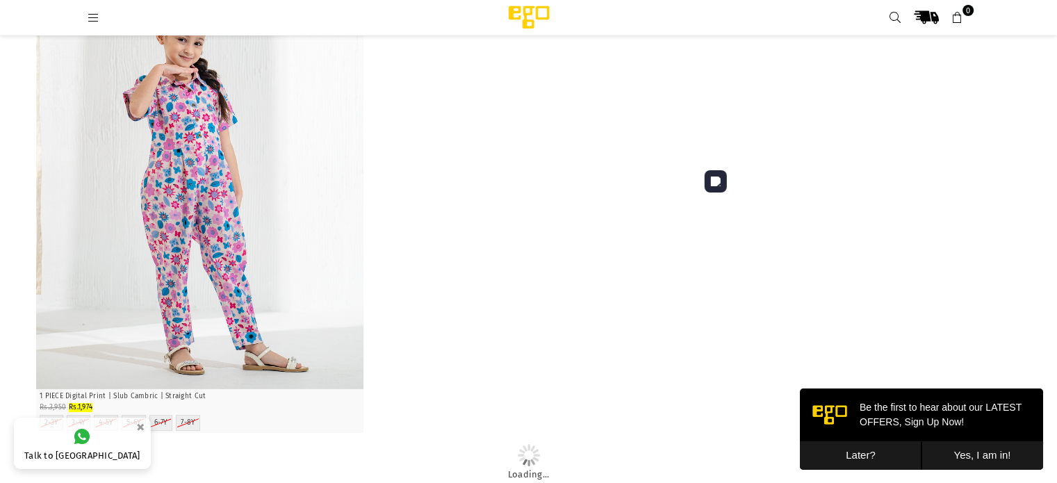
click at [893, 26] on link at bounding box center [895, 17] width 25 height 25
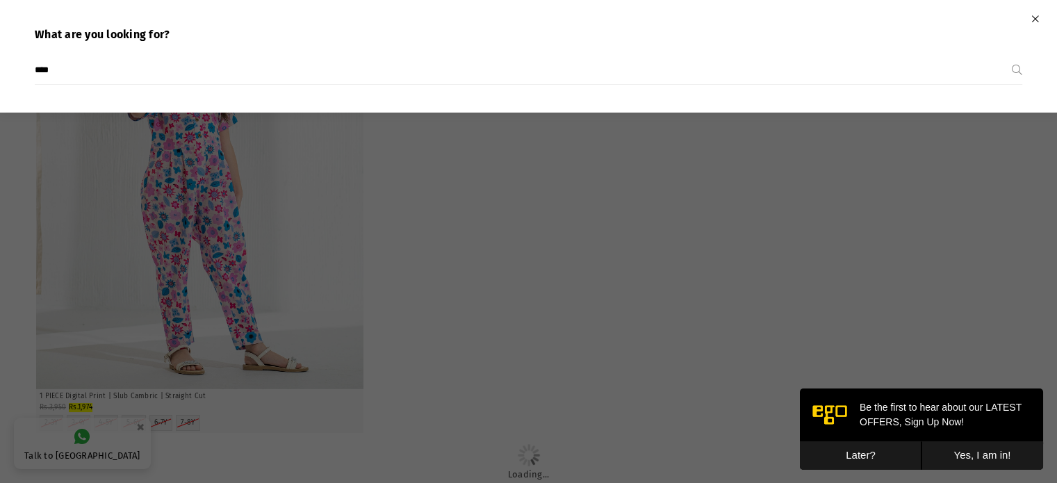
click at [520, 72] on input "****" at bounding box center [523, 70] width 977 height 28
type input "*"
type input "****"
click at [1012, 56] on button "Submit" at bounding box center [1017, 70] width 10 height 28
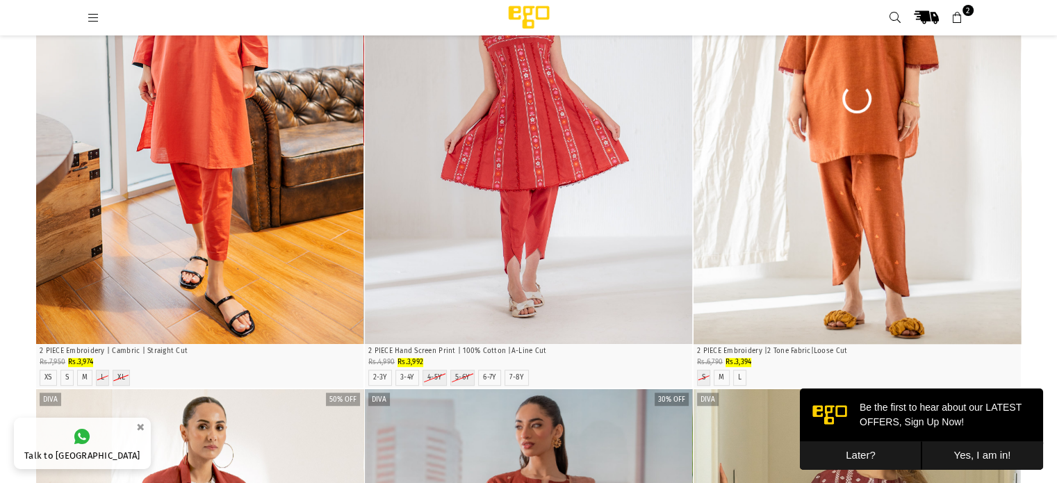
scroll to position [833, 0]
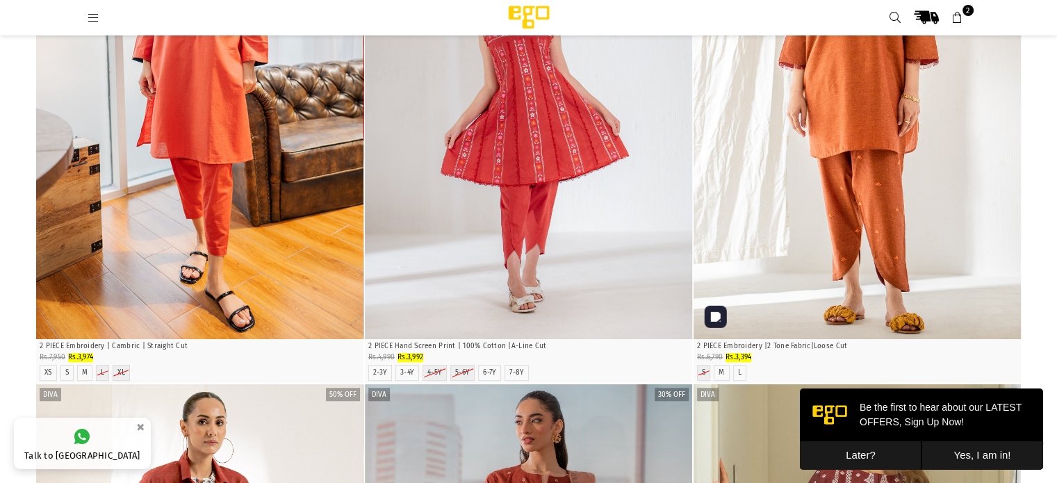
click at [809, 252] on img "1 / 4" at bounding box center [857, 93] width 327 height 491
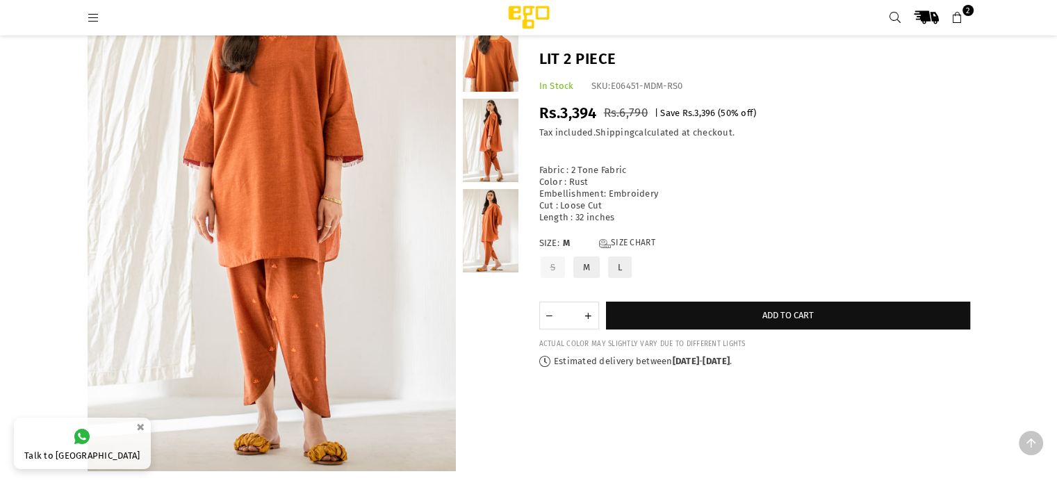
scroll to position [174, 0]
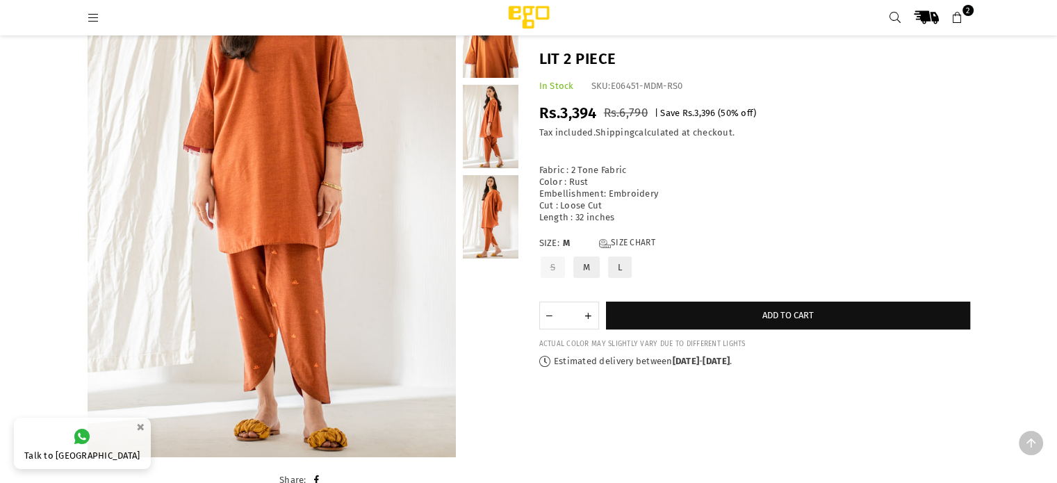
drag, startPoint x: 1064, startPoint y: 40, endPoint x: 1067, endPoint y: 74, distance: 34.2
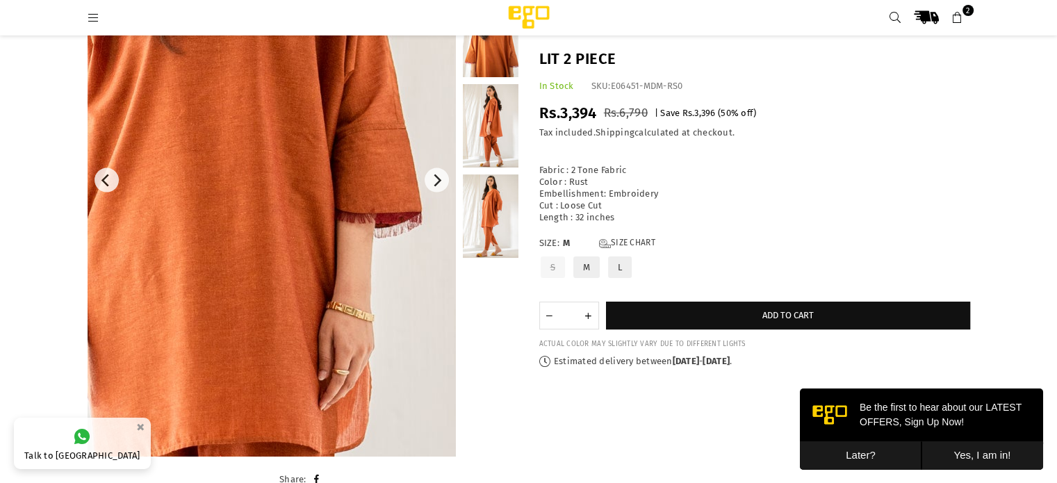
scroll to position [0, 0]
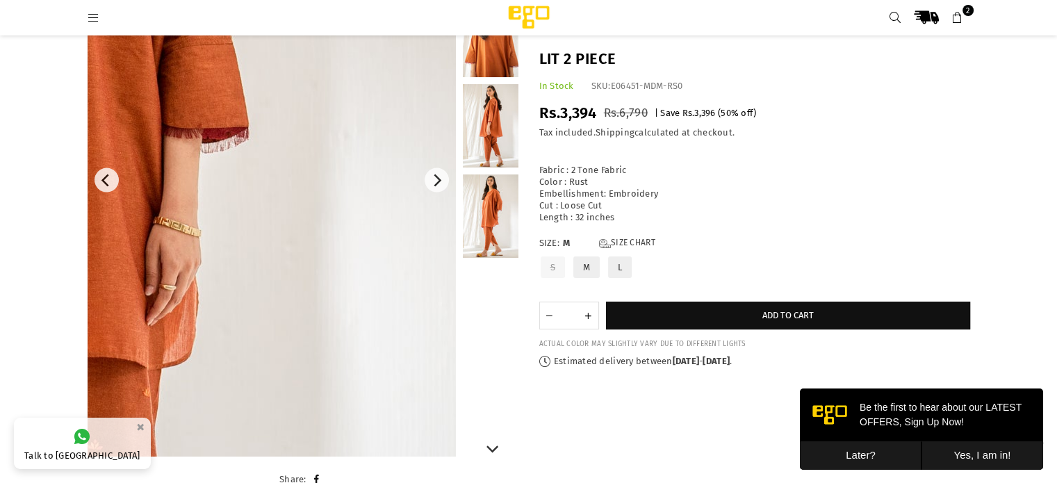
click at [495, 125] on link at bounding box center [491, 125] width 56 height 83
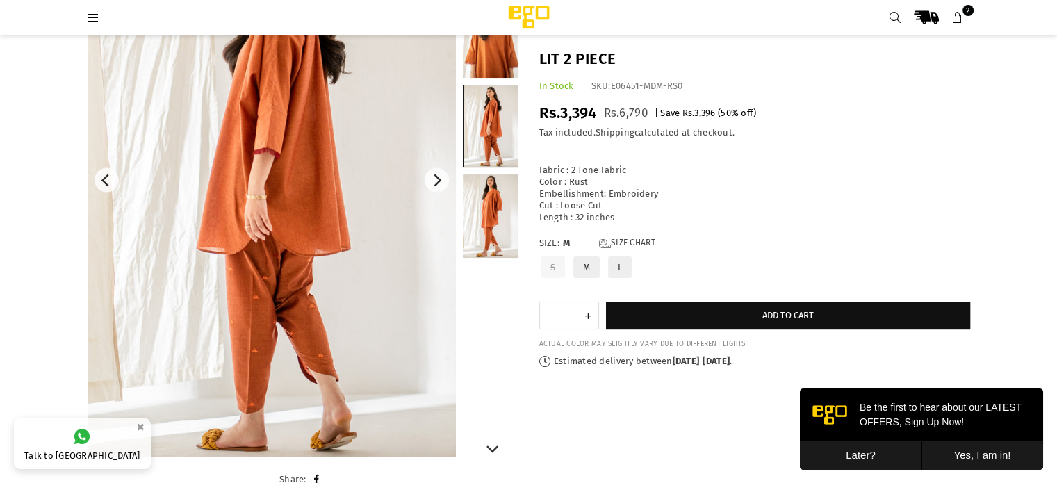
click at [499, 206] on link at bounding box center [491, 215] width 56 height 83
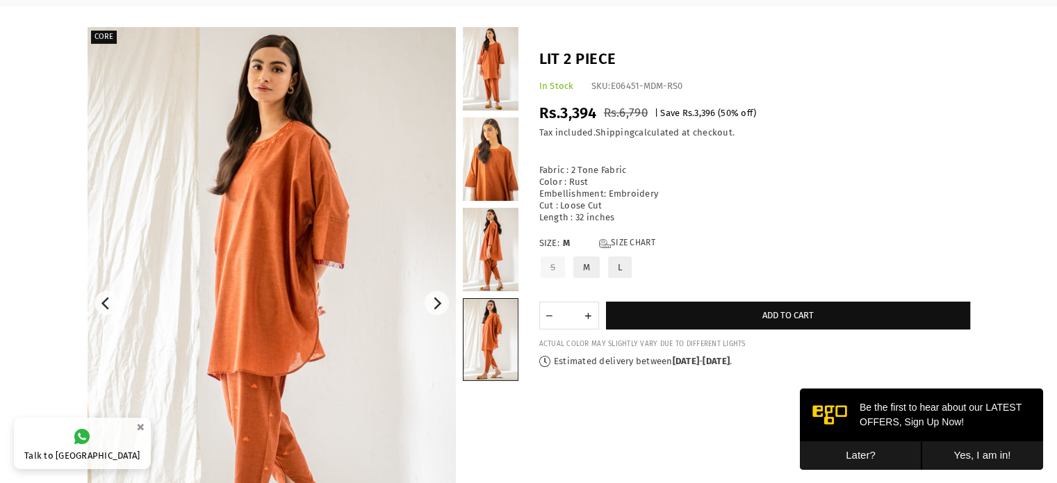
scroll to position [68, 0]
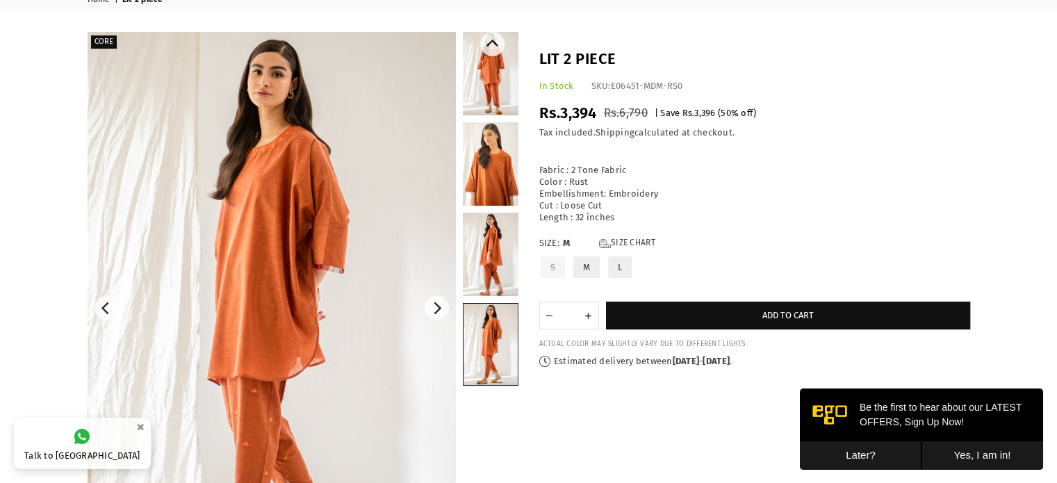
click at [498, 156] on link at bounding box center [491, 163] width 56 height 83
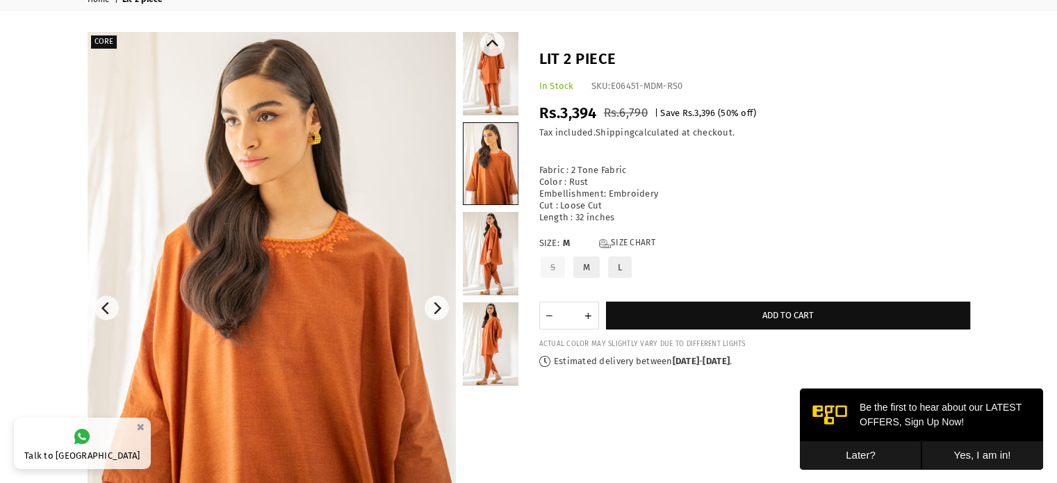
click at [495, 106] on link at bounding box center [491, 73] width 56 height 83
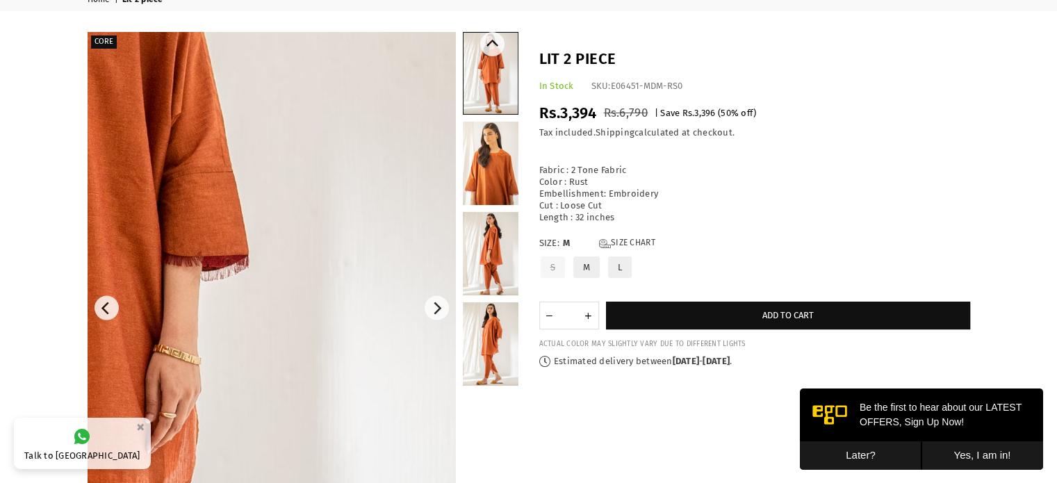
click at [491, 314] on link at bounding box center [491, 343] width 56 height 83
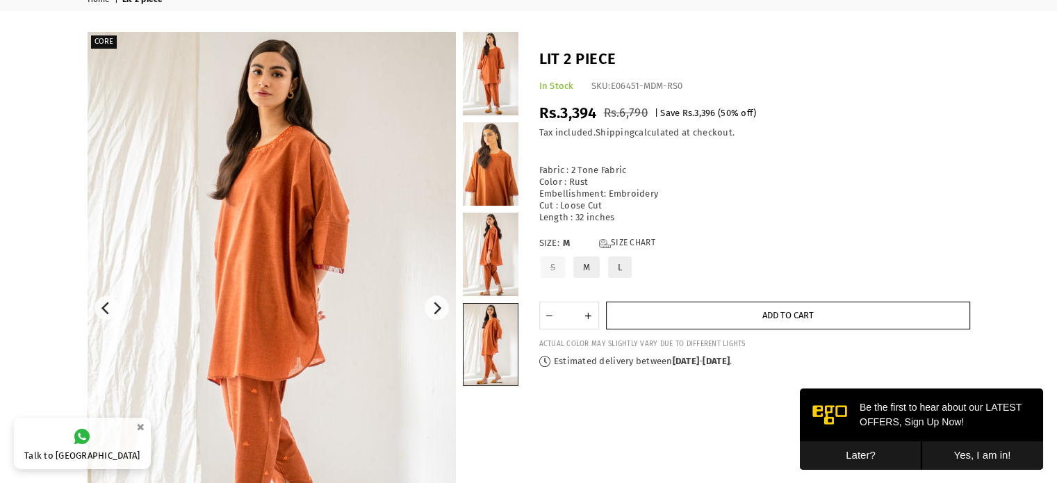
click at [791, 315] on span "Add to cart" at bounding box center [787, 315] width 51 height 10
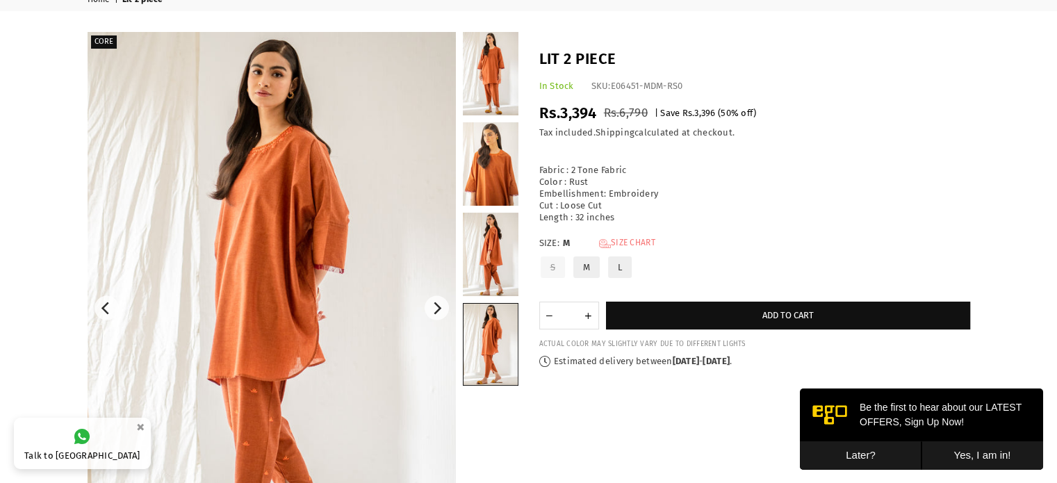
click at [633, 238] on link "Size Chart" at bounding box center [627, 244] width 56 height 12
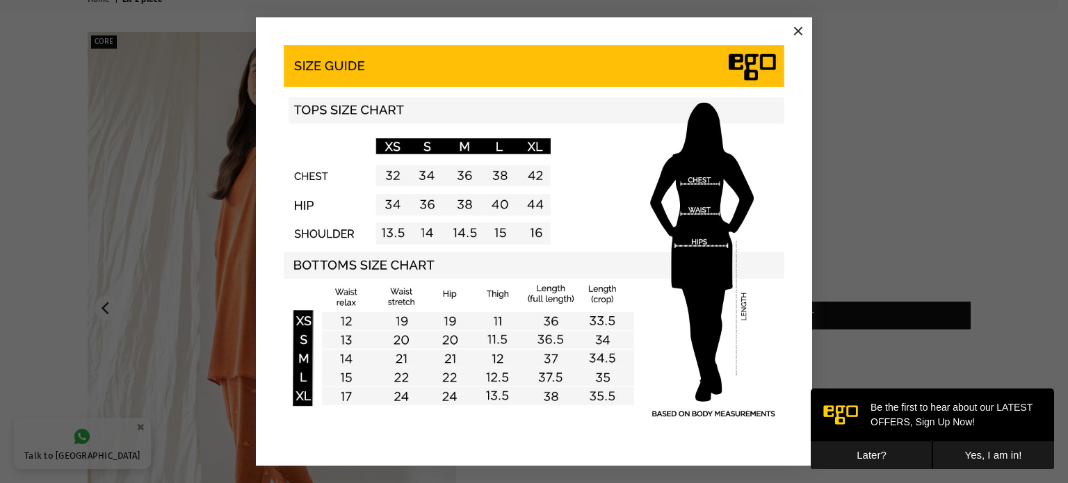
click at [796, 27] on button "×" at bounding box center [798, 31] width 21 height 21
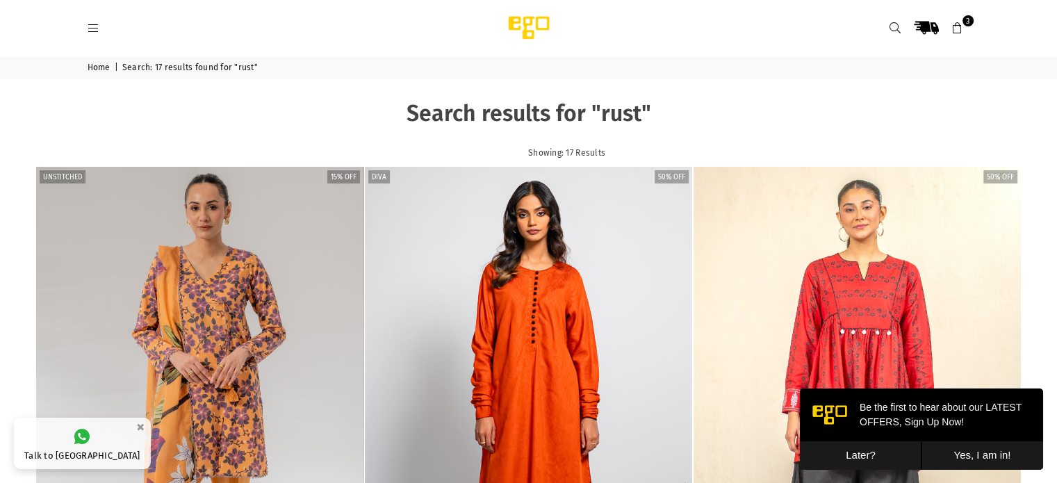
click at [954, 30] on icon at bounding box center [958, 28] width 13 height 13
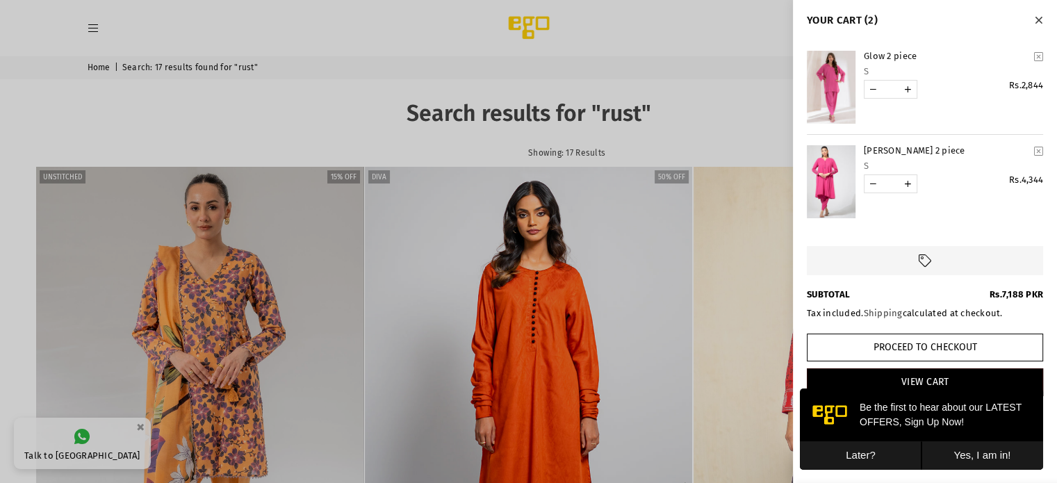
click at [1037, 147] on icon "YOUR CART" at bounding box center [1038, 151] width 9 height 10
click at [929, 272] on link "YOUR CART" at bounding box center [924, 260] width 229 height 29
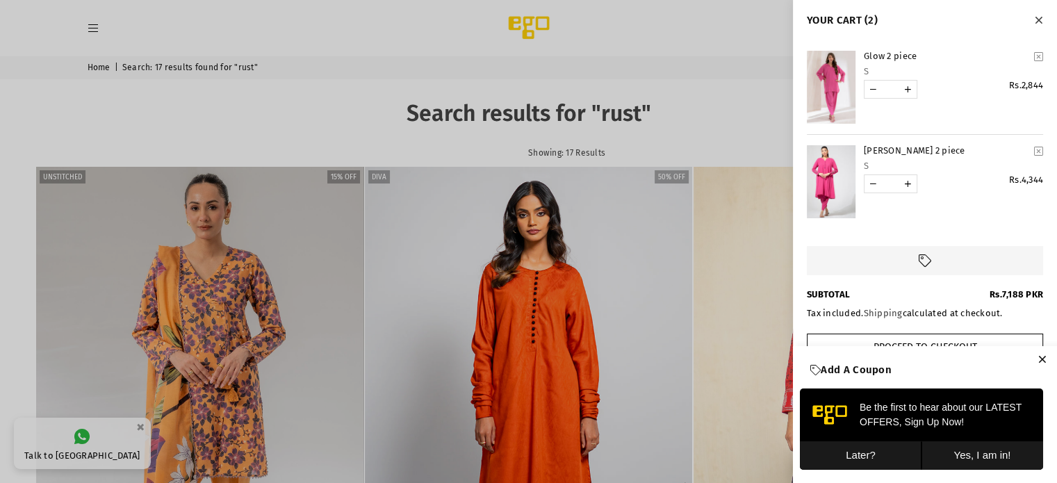
click at [933, 247] on link "YOUR CART" at bounding box center [924, 260] width 229 height 29
click at [864, 451] on button "Later?" at bounding box center [861, 455] width 122 height 28
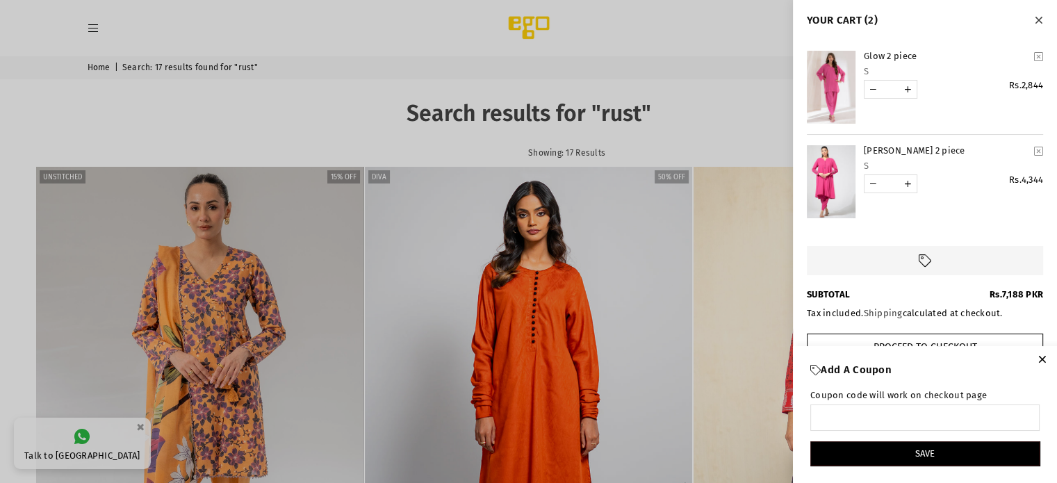
click at [1041, 354] on icon "button" at bounding box center [1042, 359] width 8 height 10
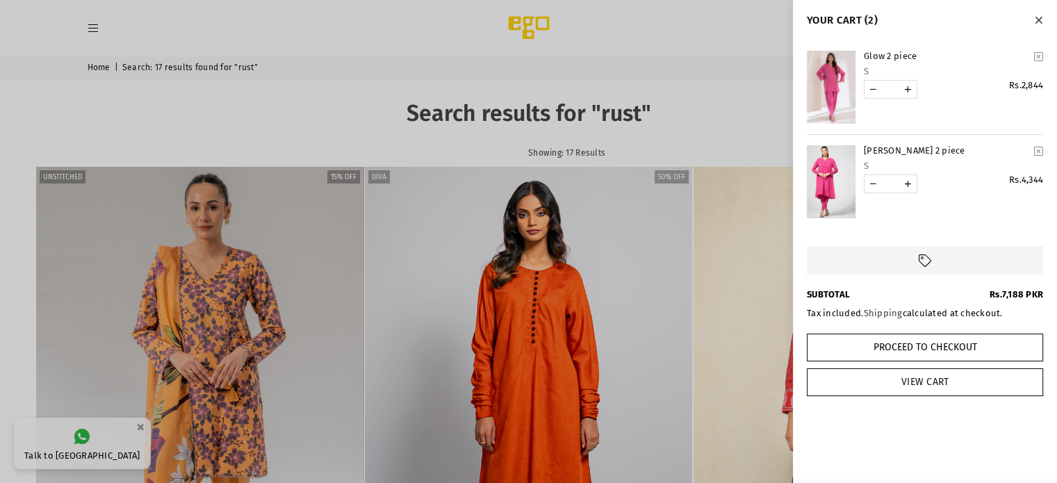
click at [958, 378] on link "View Cart" at bounding box center [925, 382] width 236 height 28
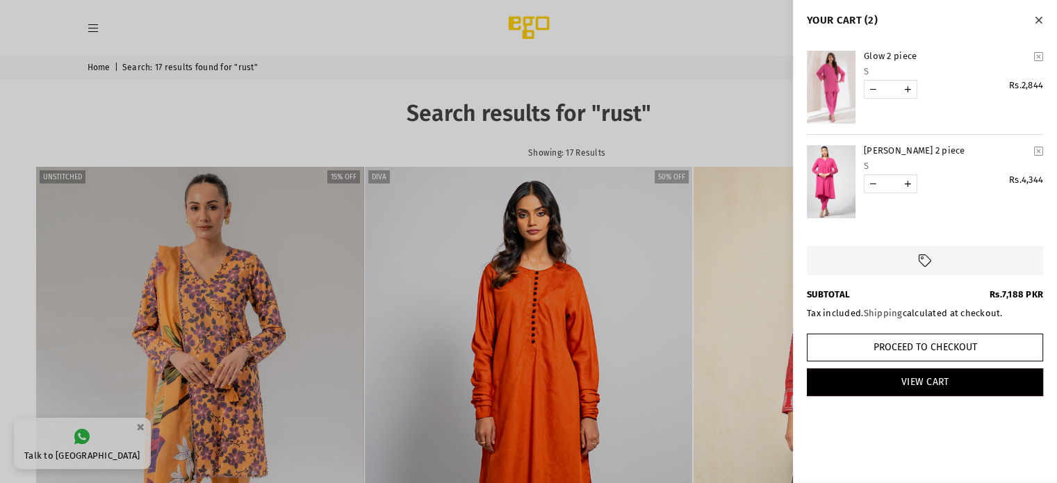
click at [1042, 22] on icon "Close" at bounding box center [1039, 20] width 8 height 10
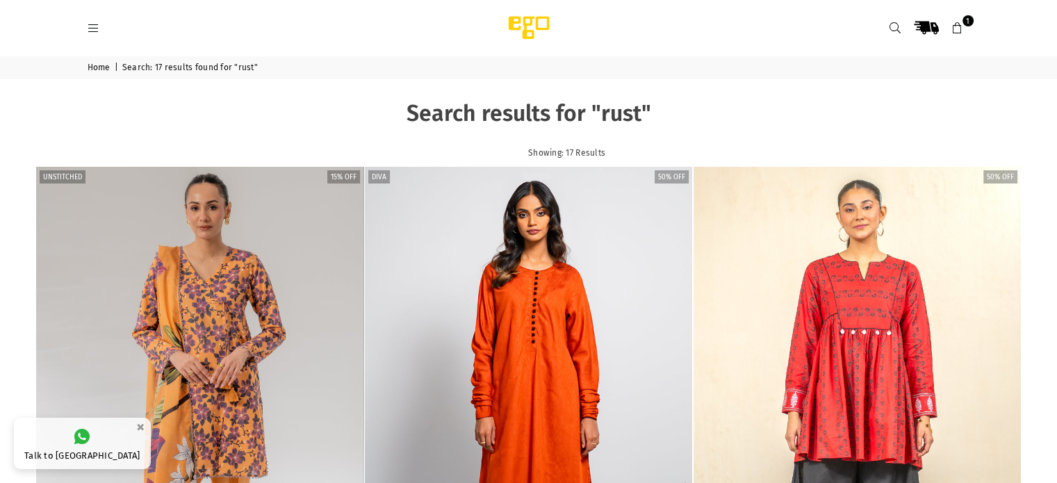
click at [890, 25] on icon at bounding box center [895, 28] width 13 height 13
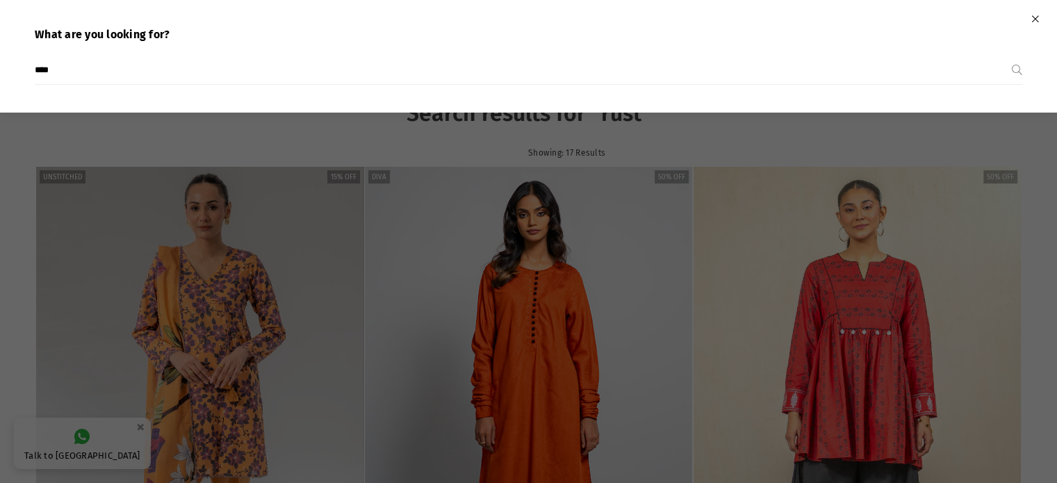
click at [429, 74] on input "****" at bounding box center [523, 70] width 977 height 28
type input "*"
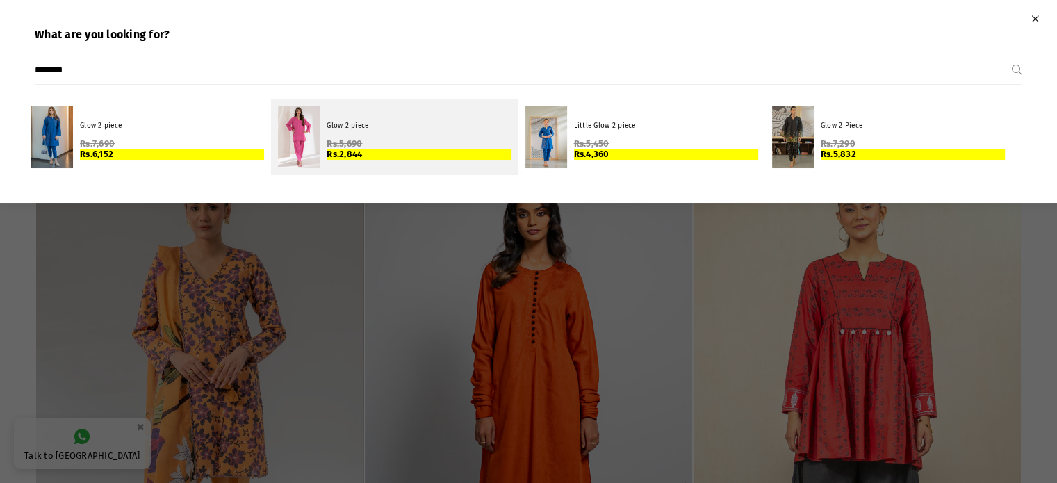
type input "********"
click at [337, 131] on div "Glow 2 piece Regular price Rs.5,690 Rs.2,844" at bounding box center [419, 137] width 184 height 46
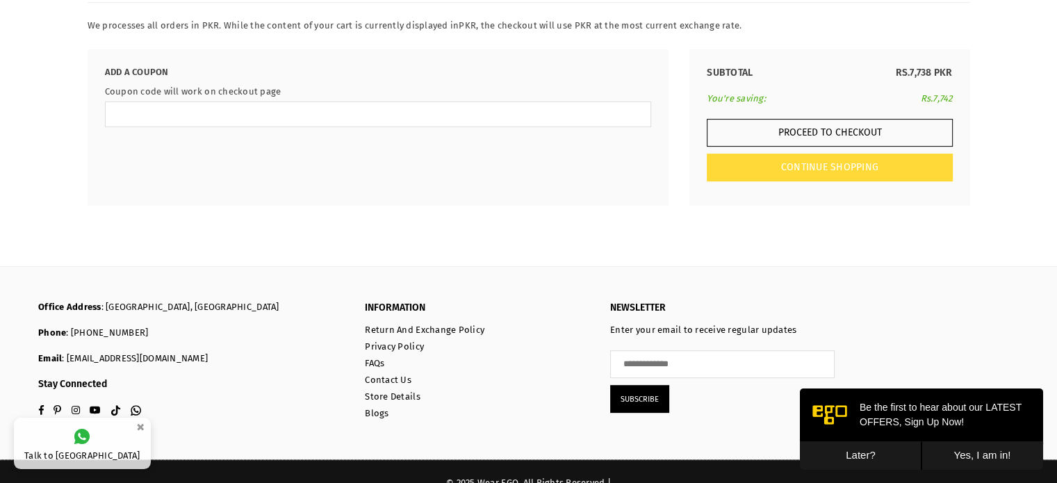
scroll to position [14, 0]
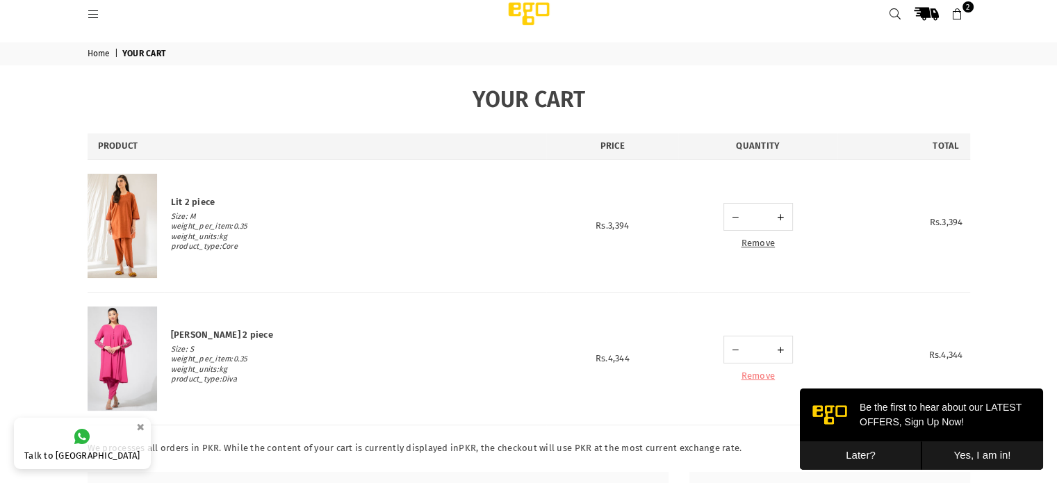
click at [765, 374] on link "Remove" at bounding box center [758, 375] width 34 height 10
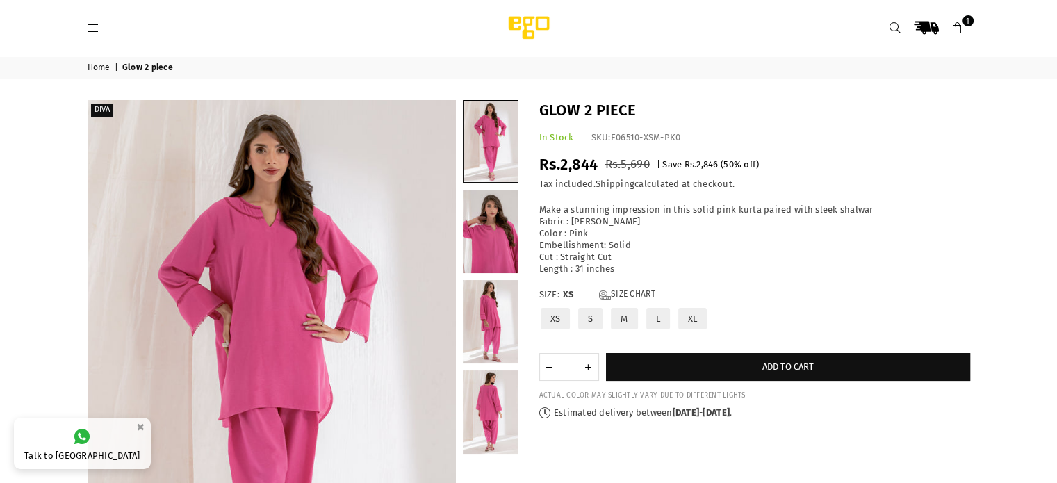
click at [584, 317] on label "S" at bounding box center [590, 319] width 27 height 24
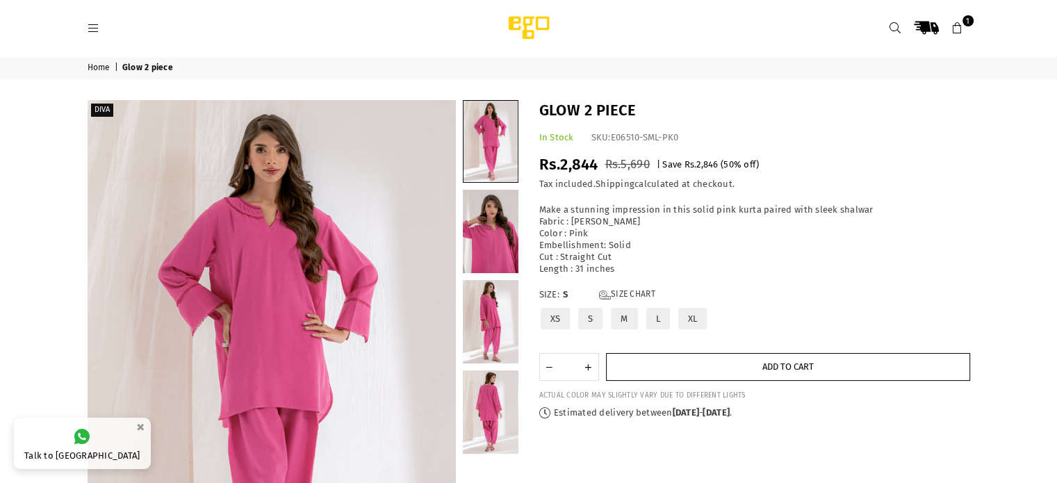
click at [696, 365] on button "Add to cart" at bounding box center [788, 367] width 364 height 28
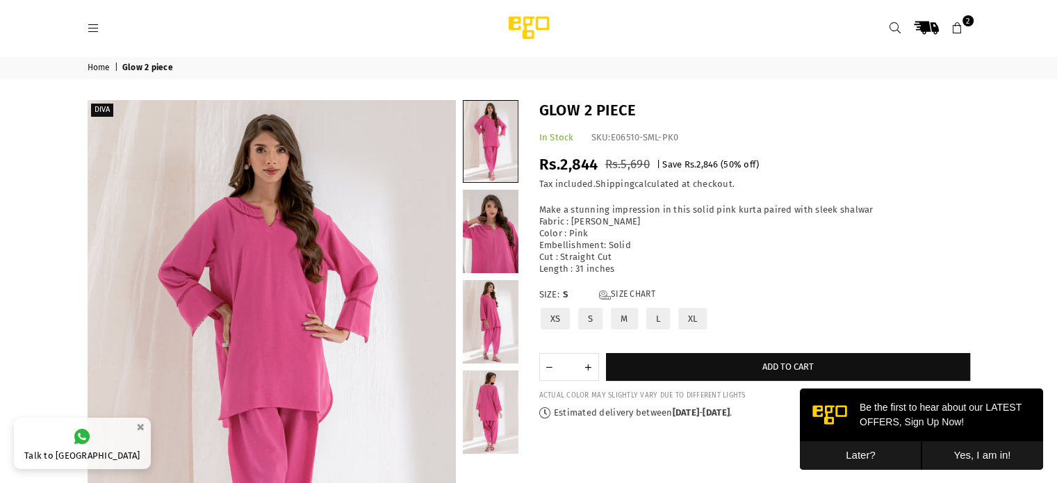
click at [959, 28] on icon at bounding box center [958, 28] width 13 height 13
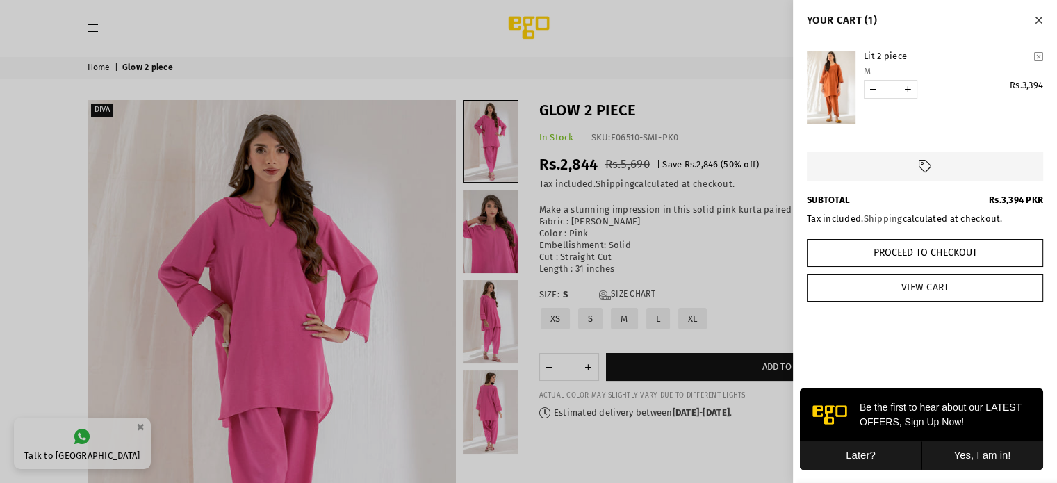
click at [970, 287] on link "View Cart" at bounding box center [925, 288] width 236 height 28
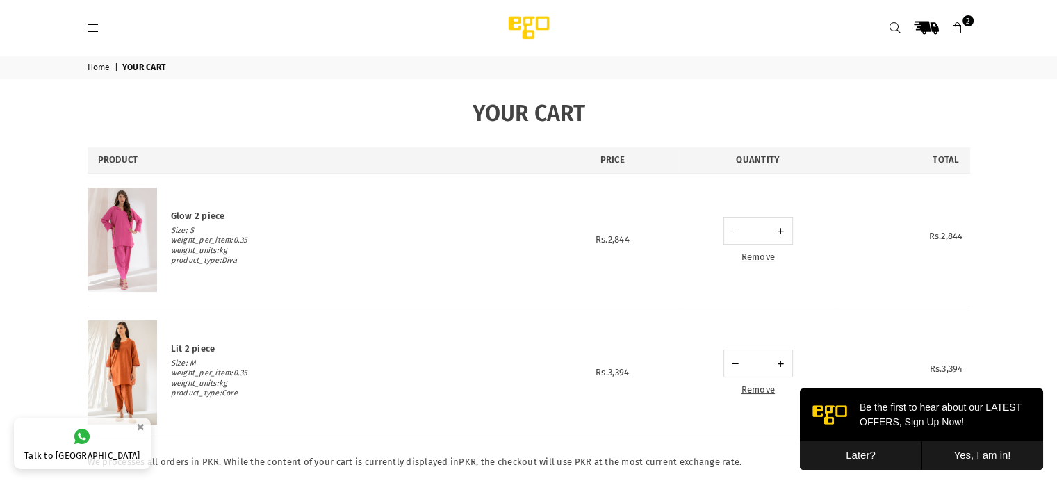
scroll to position [436, 0]
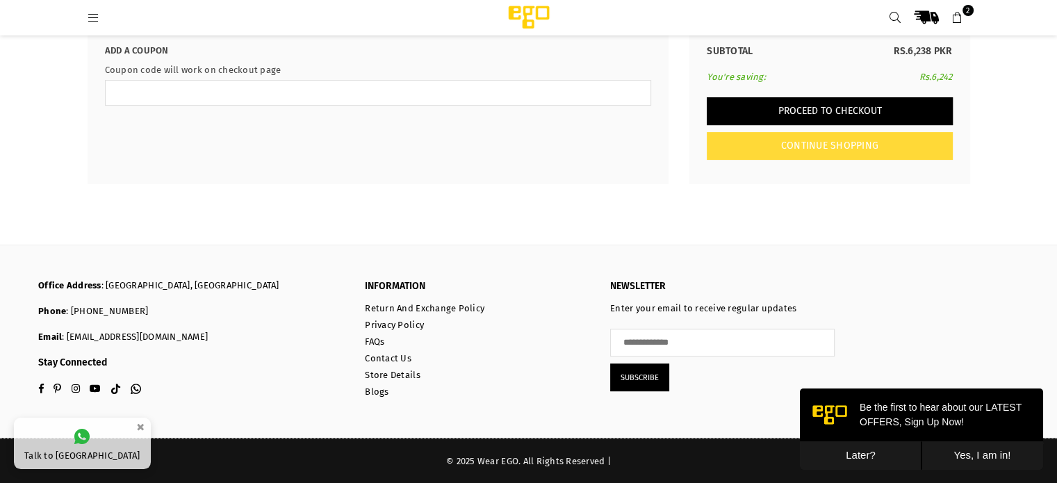
click at [865, 102] on button "Proceed to Checkout" at bounding box center [829, 111] width 245 height 28
